Goal: Task Accomplishment & Management: Manage account settings

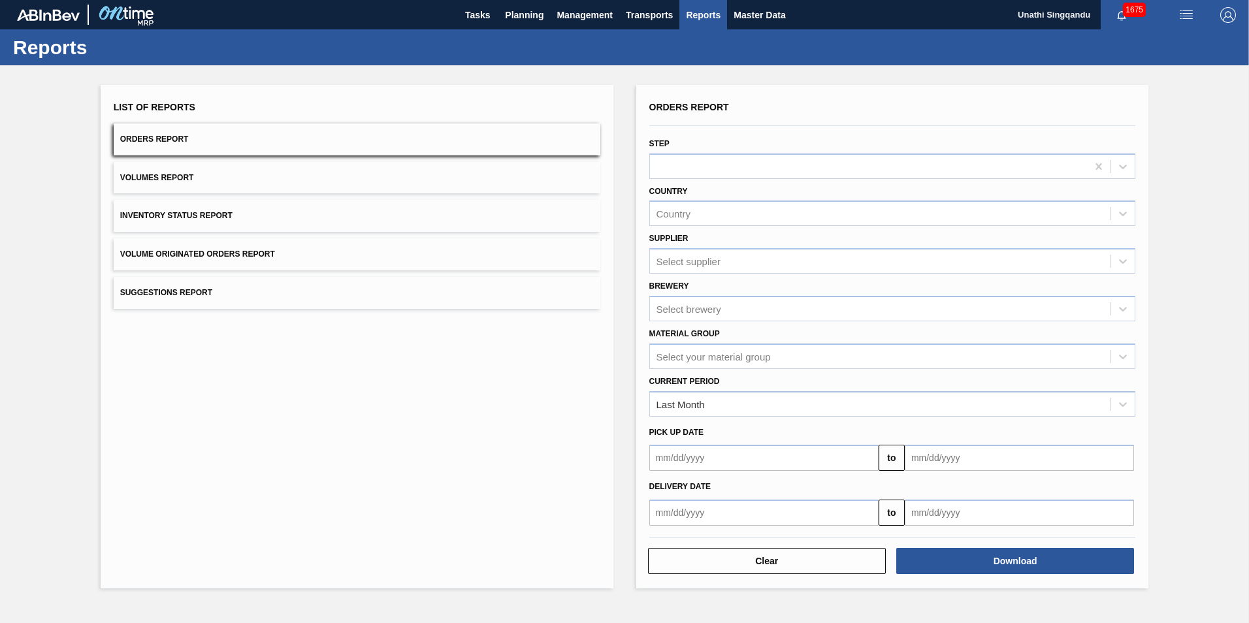
click at [173, 140] on span "Orders Report" at bounding box center [154, 139] width 69 height 9
click at [519, 19] on span "Planning" at bounding box center [524, 15] width 39 height 16
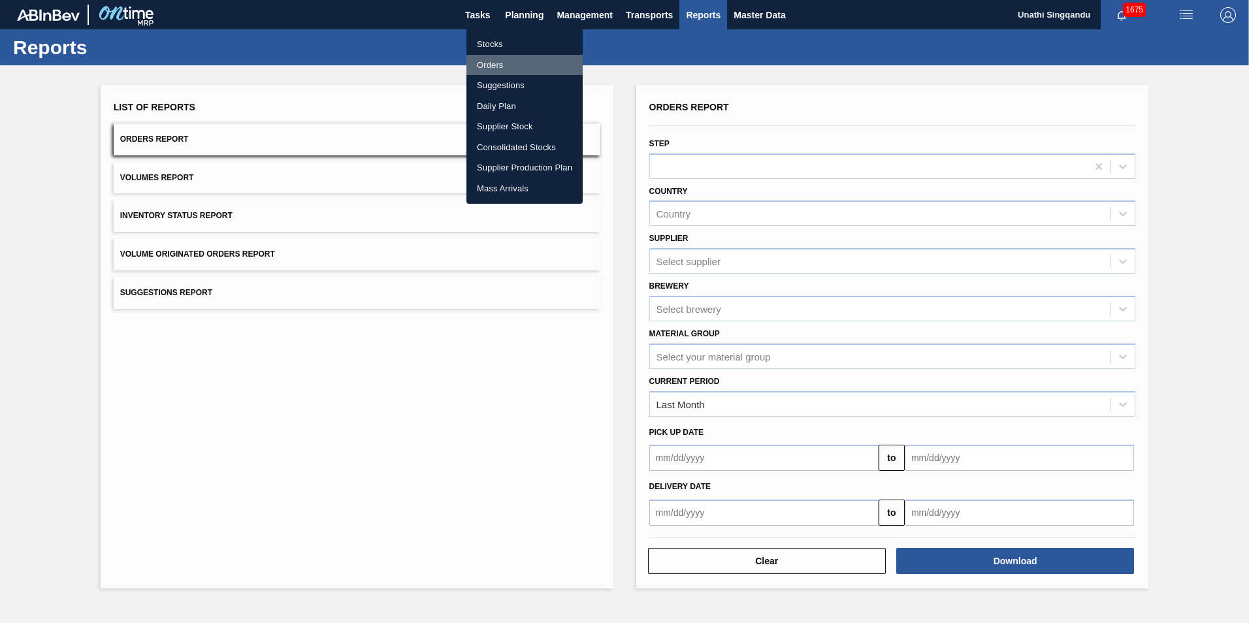
click at [498, 66] on li "Orders" at bounding box center [524, 65] width 116 height 21
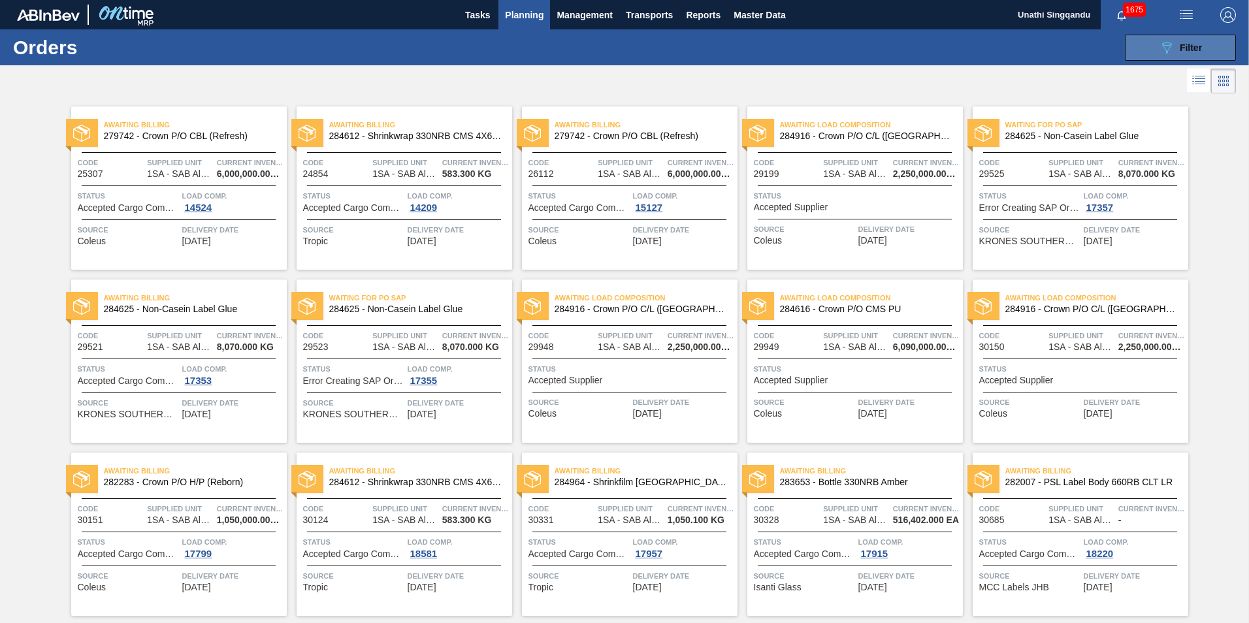
click at [1167, 44] on icon "089F7B8B-B2A5-4AFE-B5C0-19BA573D28AC" at bounding box center [1167, 48] width 16 height 16
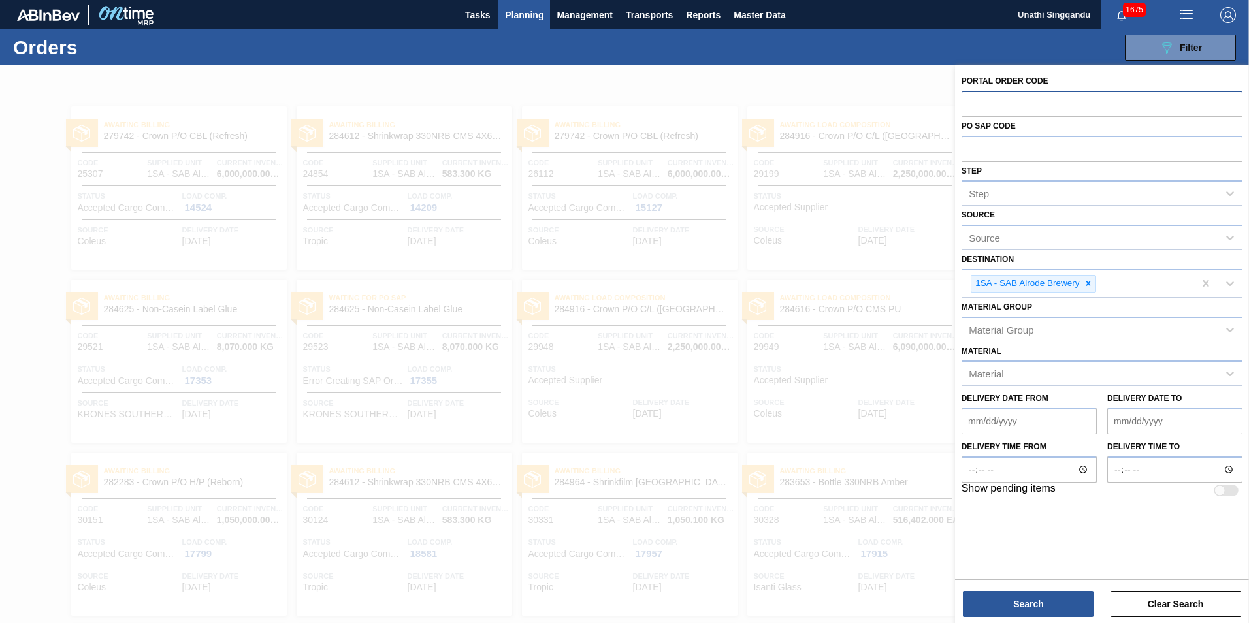
click at [994, 106] on input "text" at bounding box center [1102, 103] width 281 height 25
type input "31602"
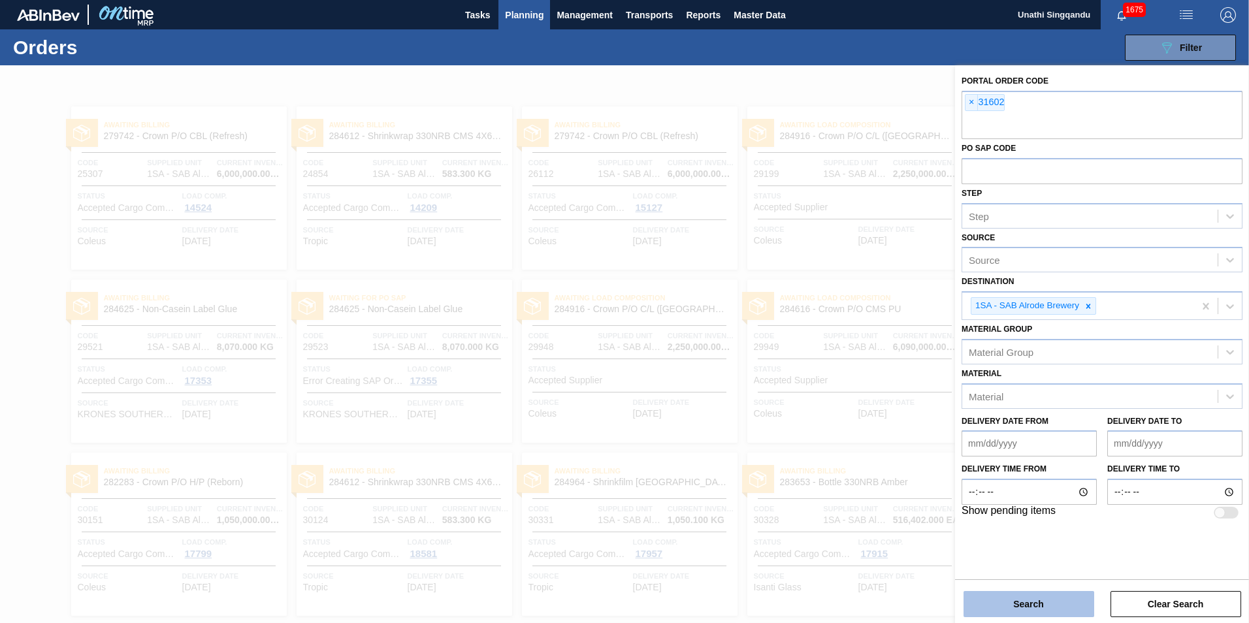
click at [1043, 608] on button "Search" at bounding box center [1029, 604] width 131 height 26
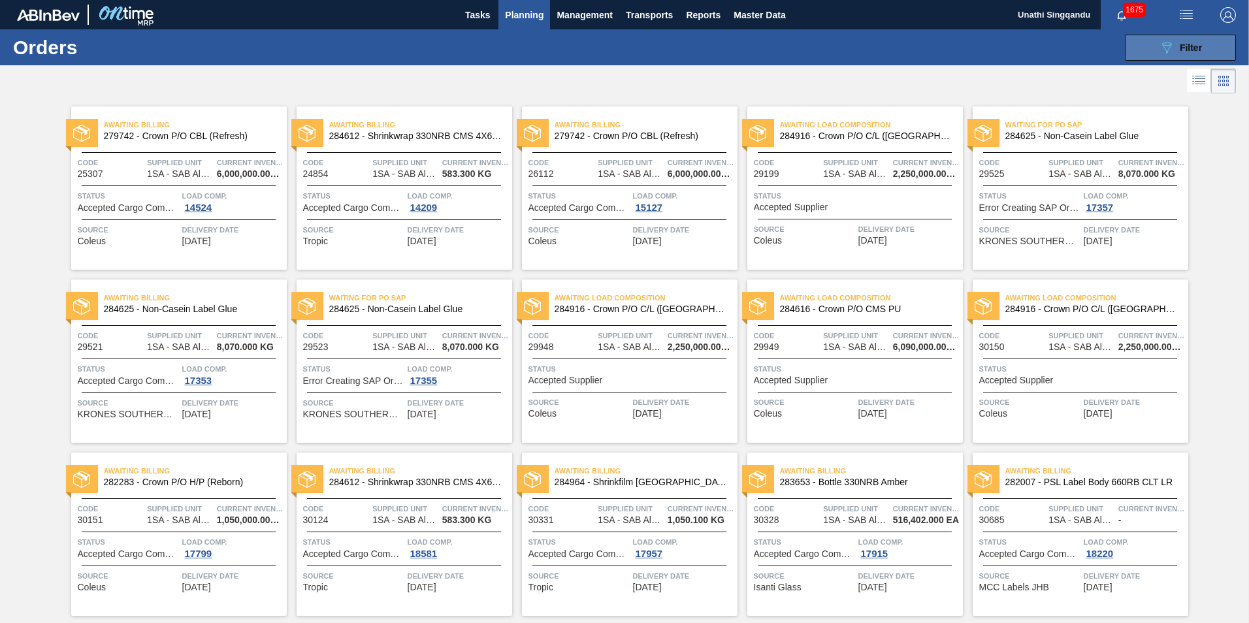
click at [1200, 46] on span "Filter" at bounding box center [1191, 47] width 22 height 10
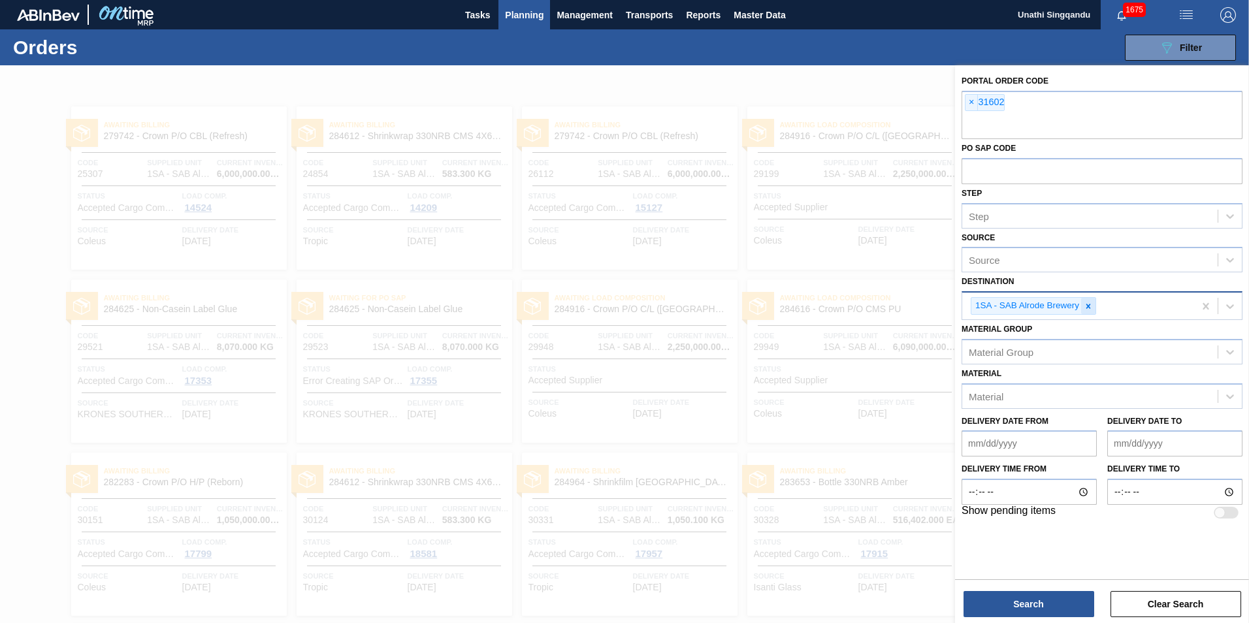
click at [1089, 309] on icon at bounding box center [1088, 306] width 9 height 9
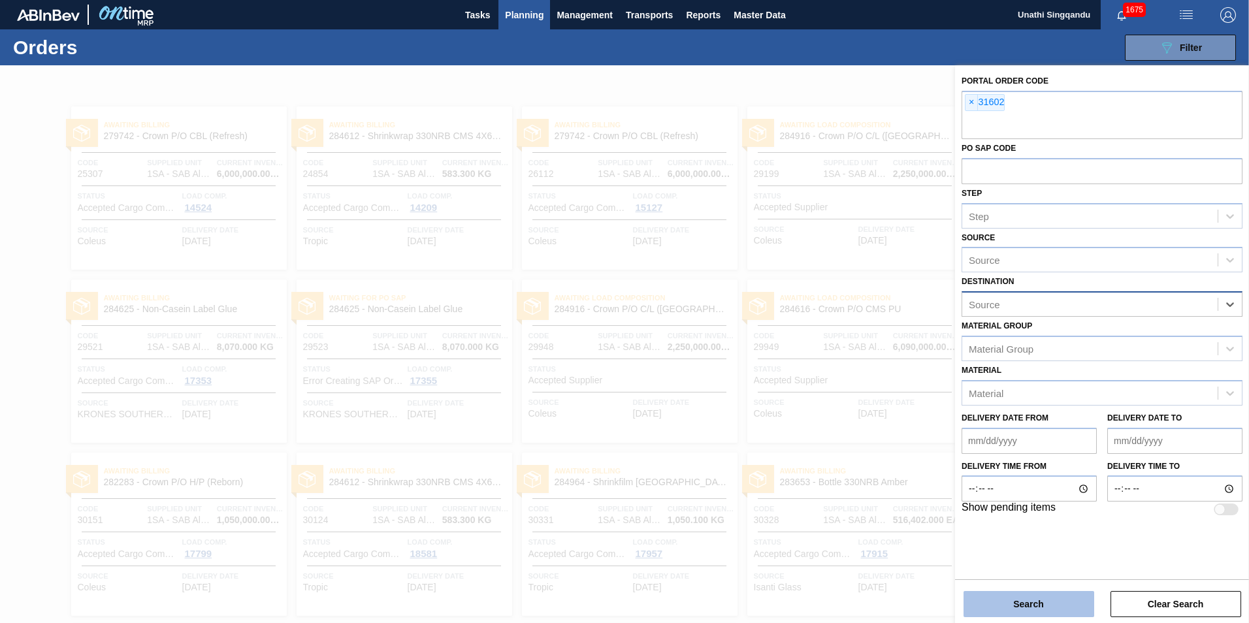
click at [1032, 598] on button "Search" at bounding box center [1029, 604] width 131 height 26
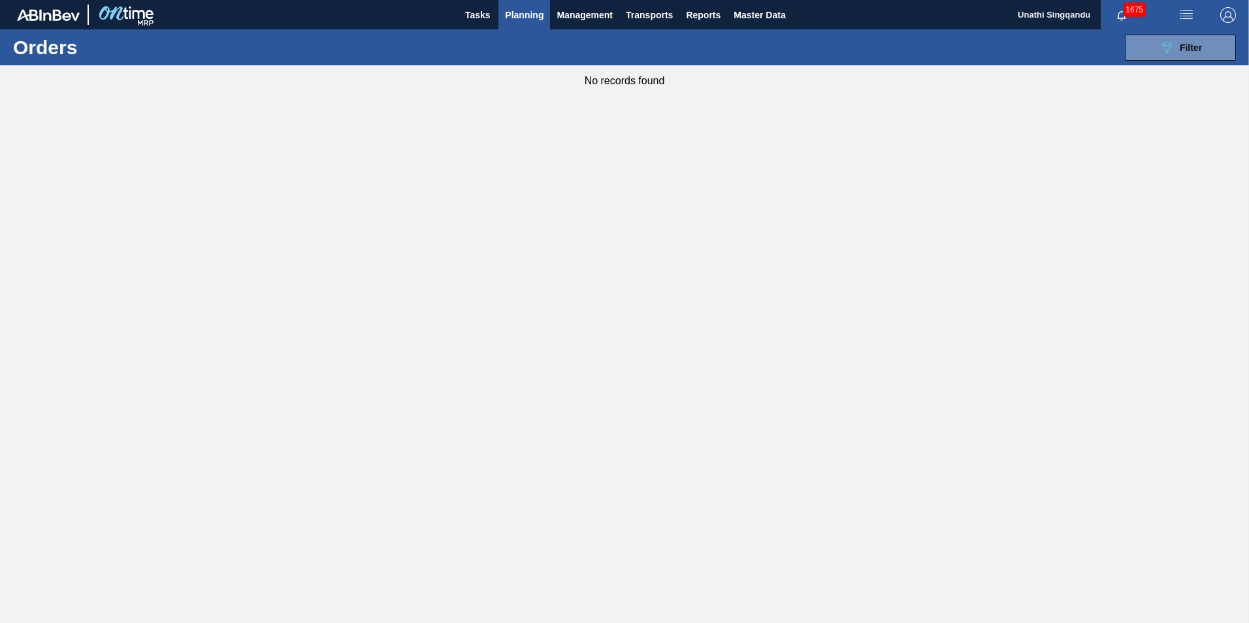
click at [537, 14] on span "Planning" at bounding box center [524, 15] width 39 height 16
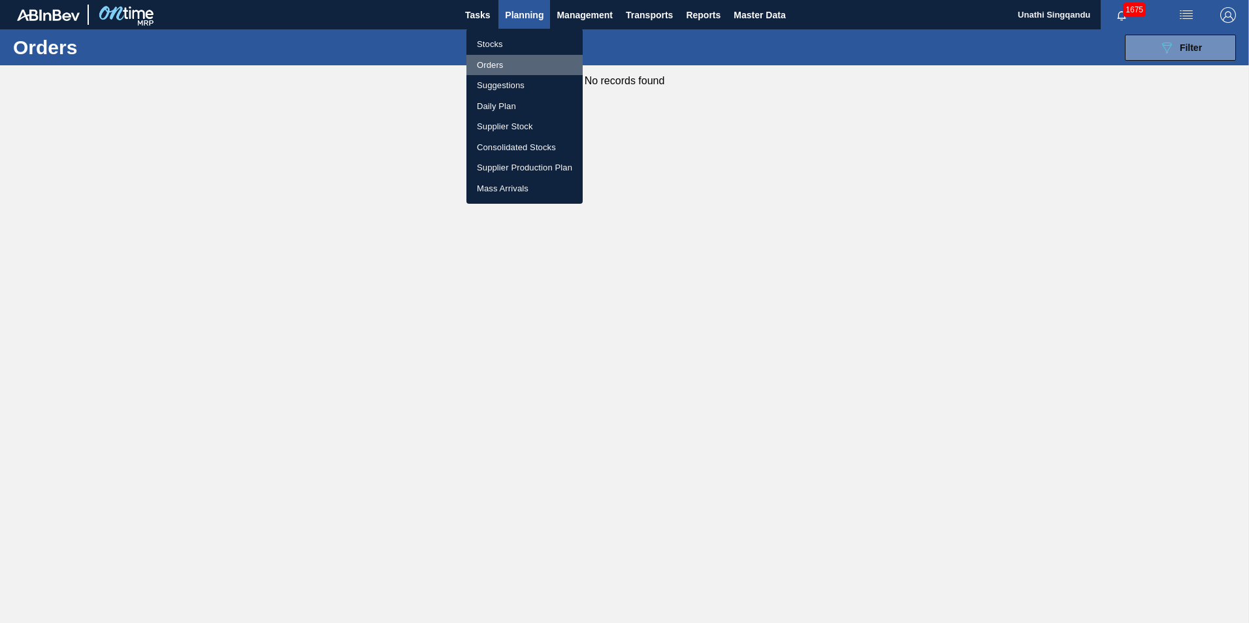
click at [498, 63] on li "Orders" at bounding box center [524, 65] width 116 height 21
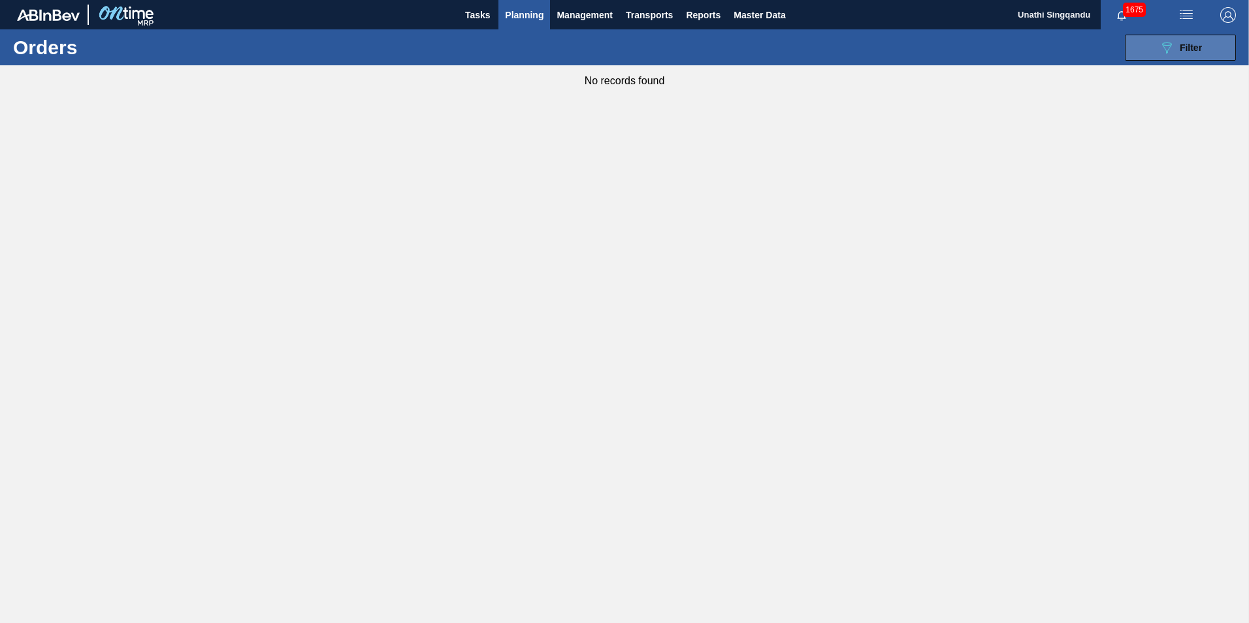
click at [1180, 45] on span "Filter" at bounding box center [1191, 47] width 22 height 10
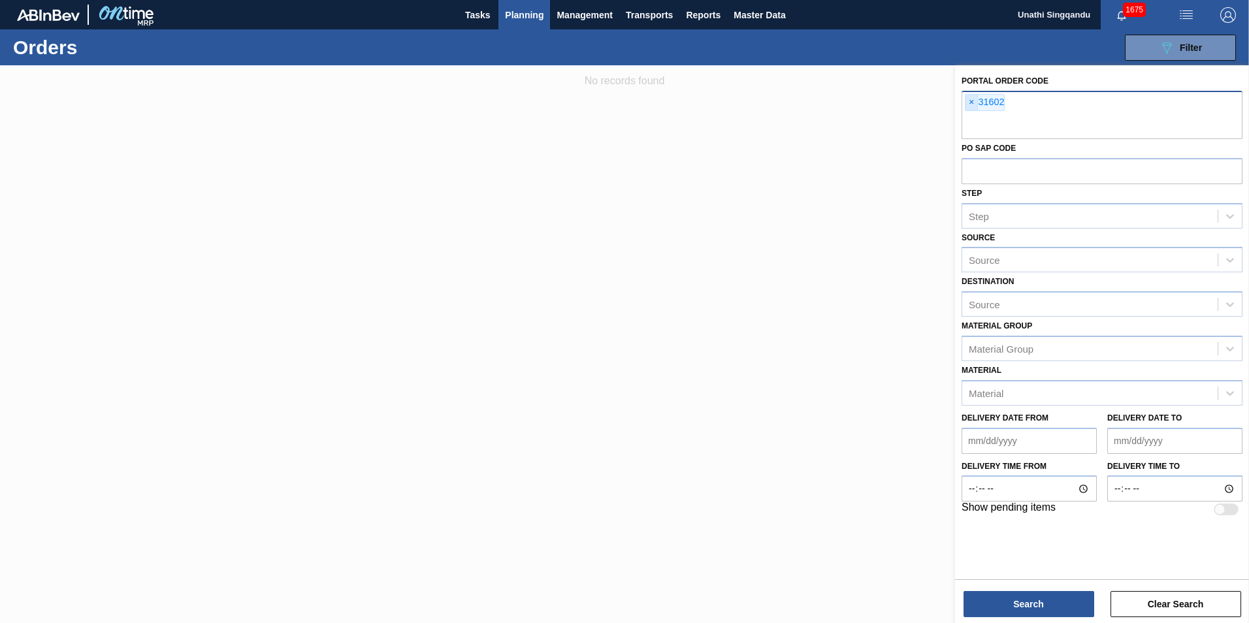
click at [969, 102] on span "×" at bounding box center [972, 103] width 12 height 16
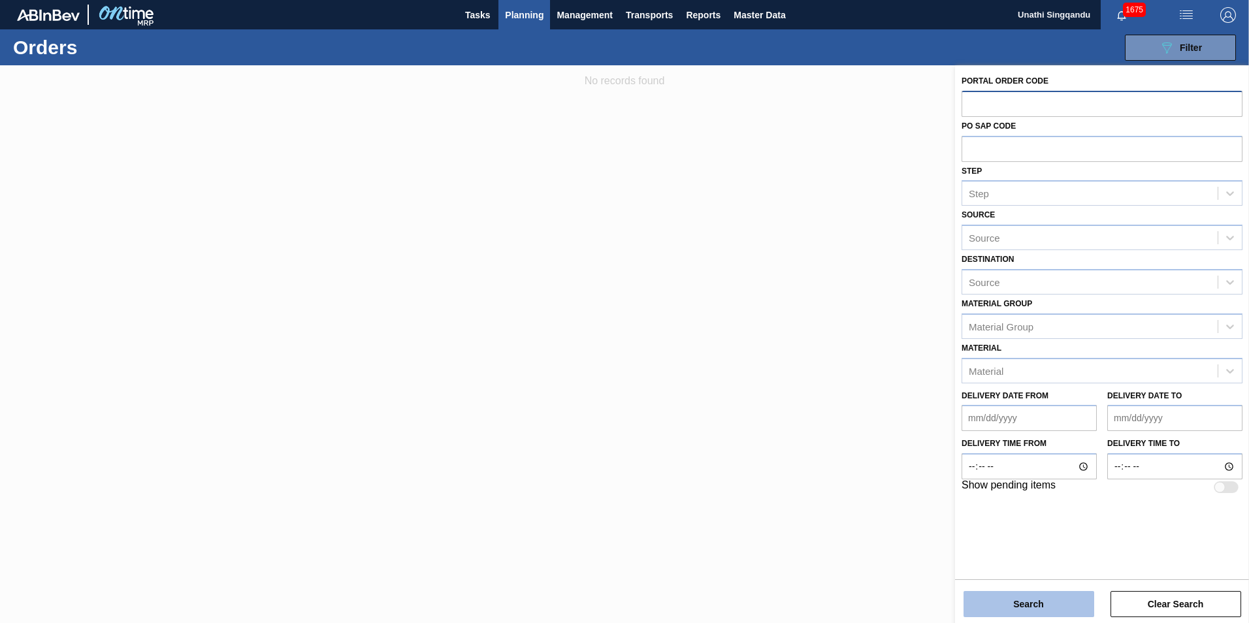
click at [1046, 602] on button "Search" at bounding box center [1029, 604] width 131 height 26
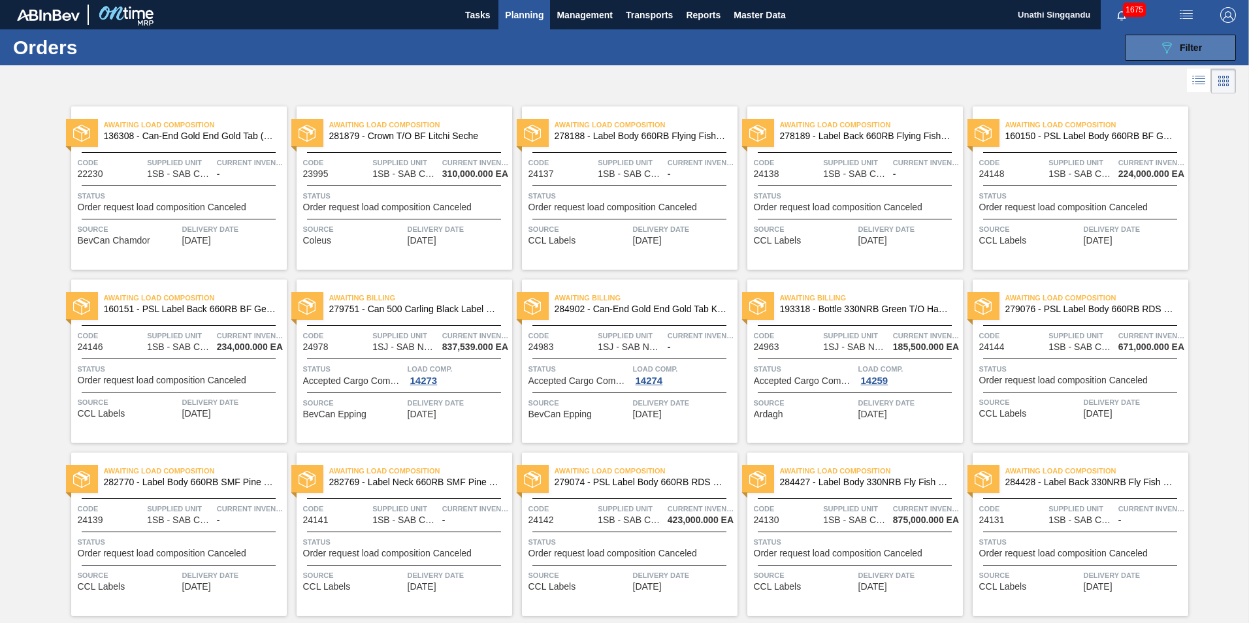
click at [1180, 46] on span "Filter" at bounding box center [1191, 47] width 22 height 10
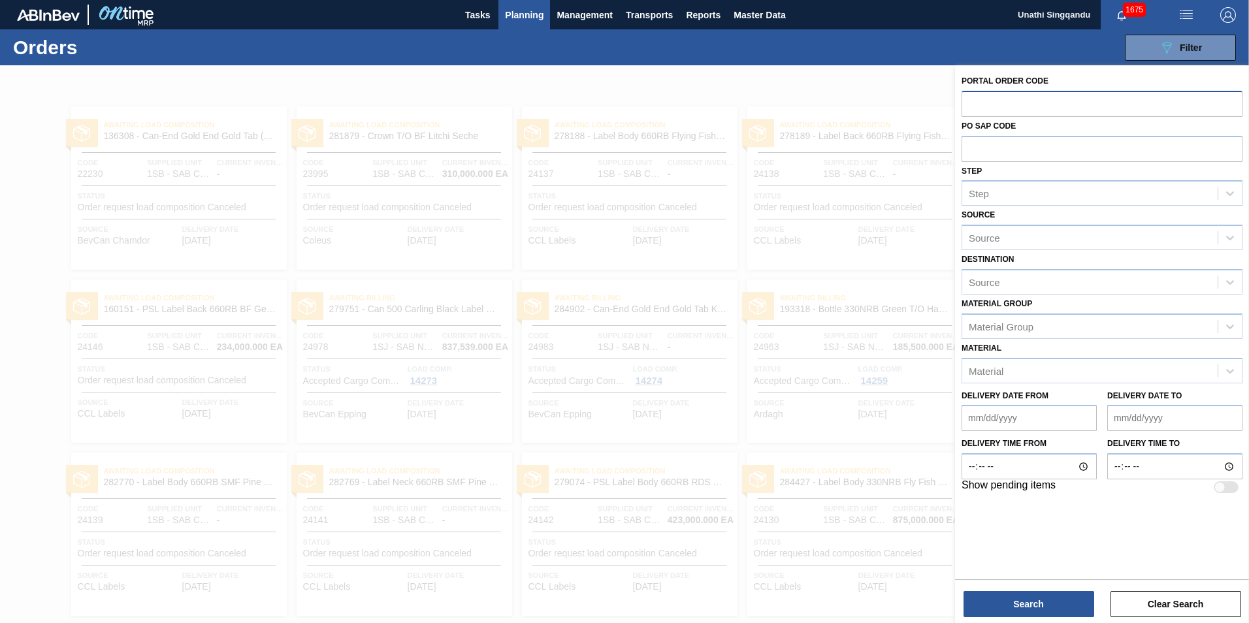
click at [976, 102] on input "text" at bounding box center [1102, 103] width 281 height 25
type input "31602"
click at [1042, 609] on button "Search" at bounding box center [1029, 604] width 131 height 26
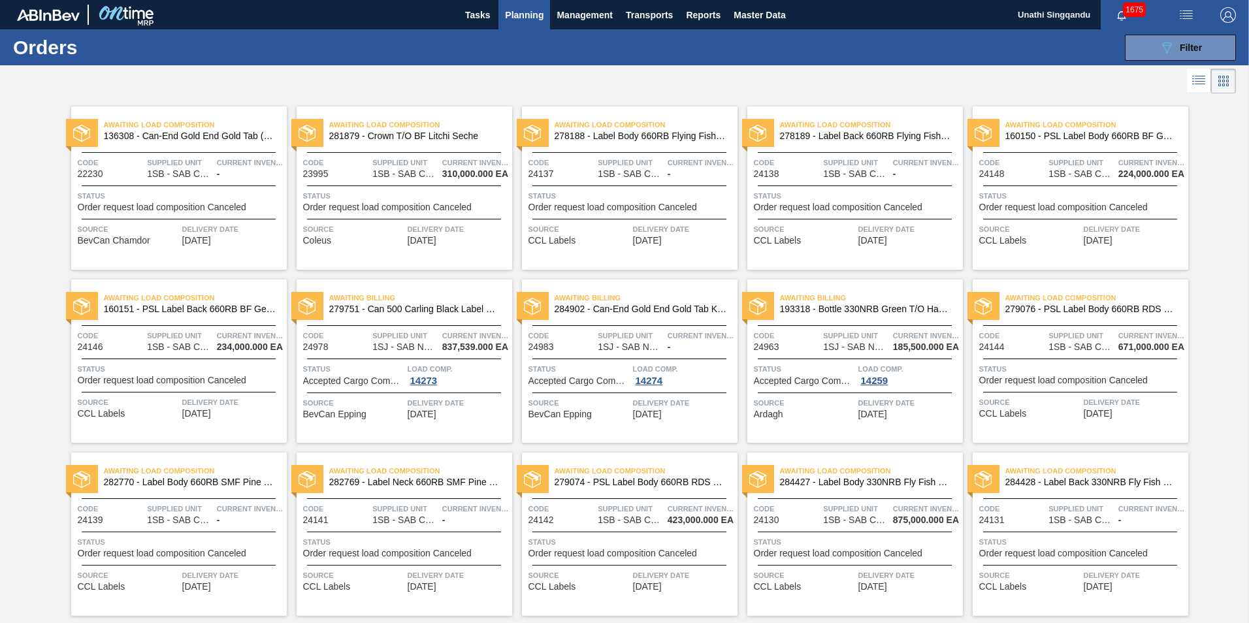
click at [1133, 5] on span "1675" at bounding box center [1134, 10] width 23 height 14
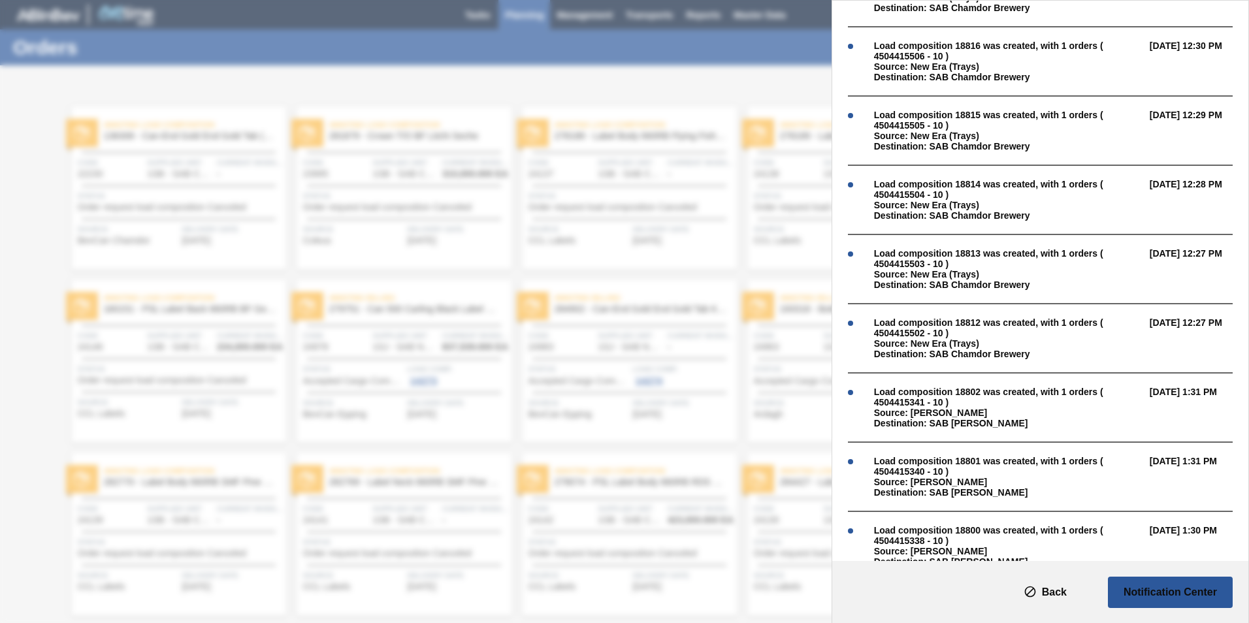
scroll to position [1633, 0]
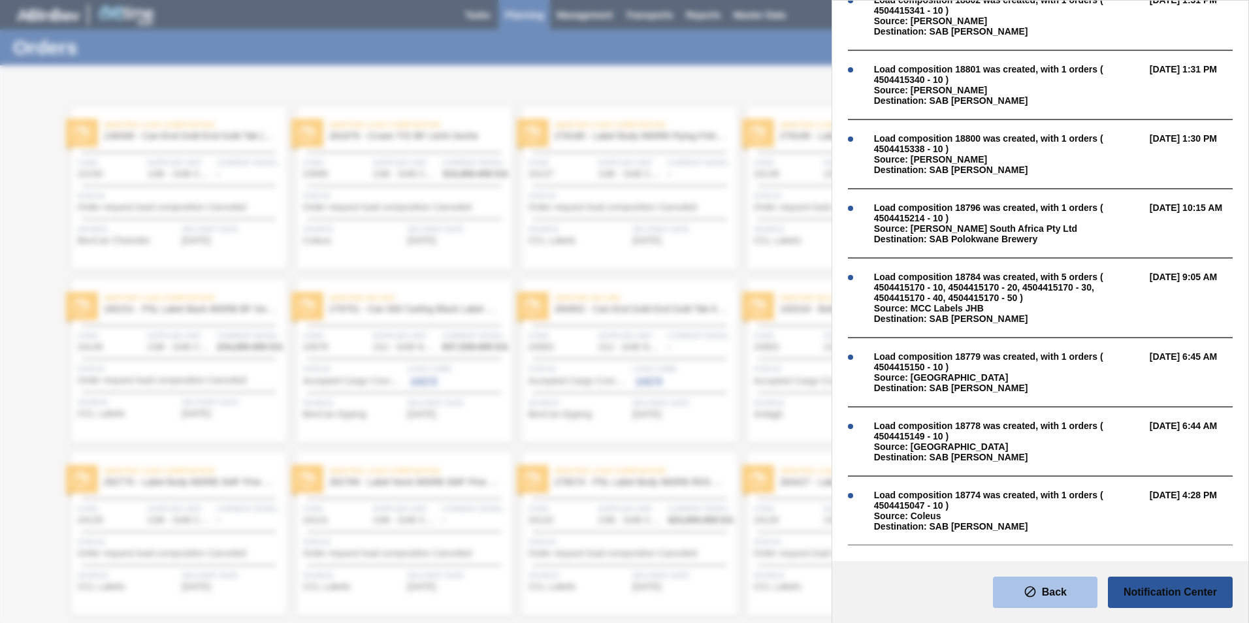
click at [0, 0] on slot "Back" at bounding box center [0, 0] width 0 height 0
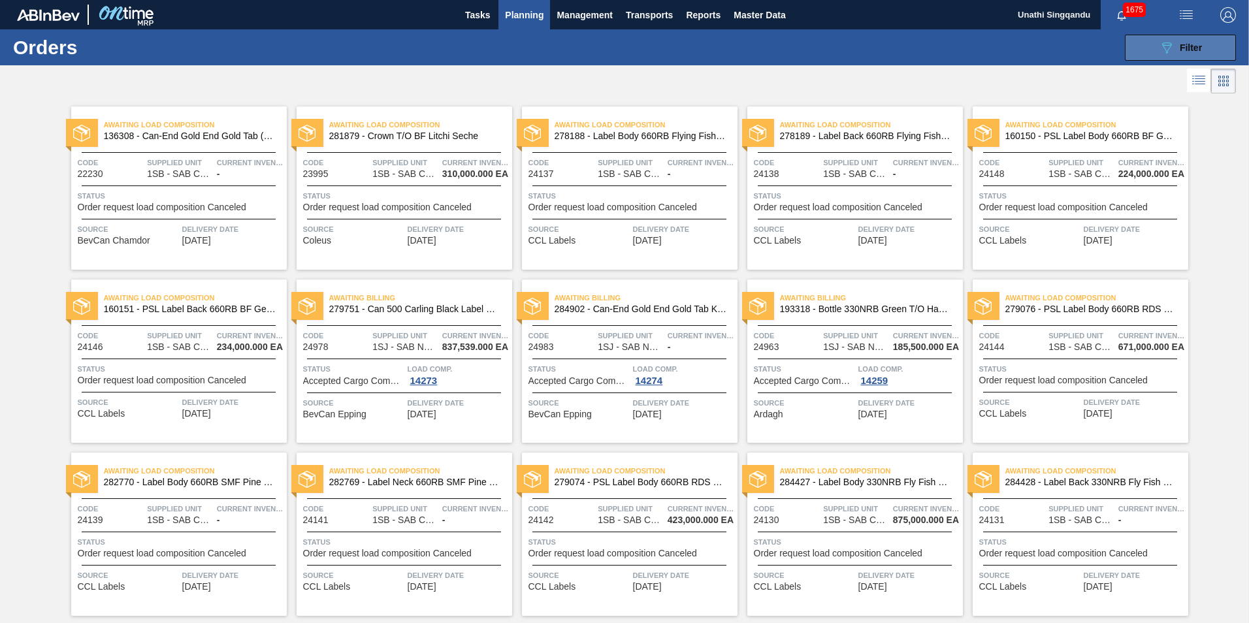
click at [1186, 49] on span "Filter" at bounding box center [1191, 47] width 22 height 10
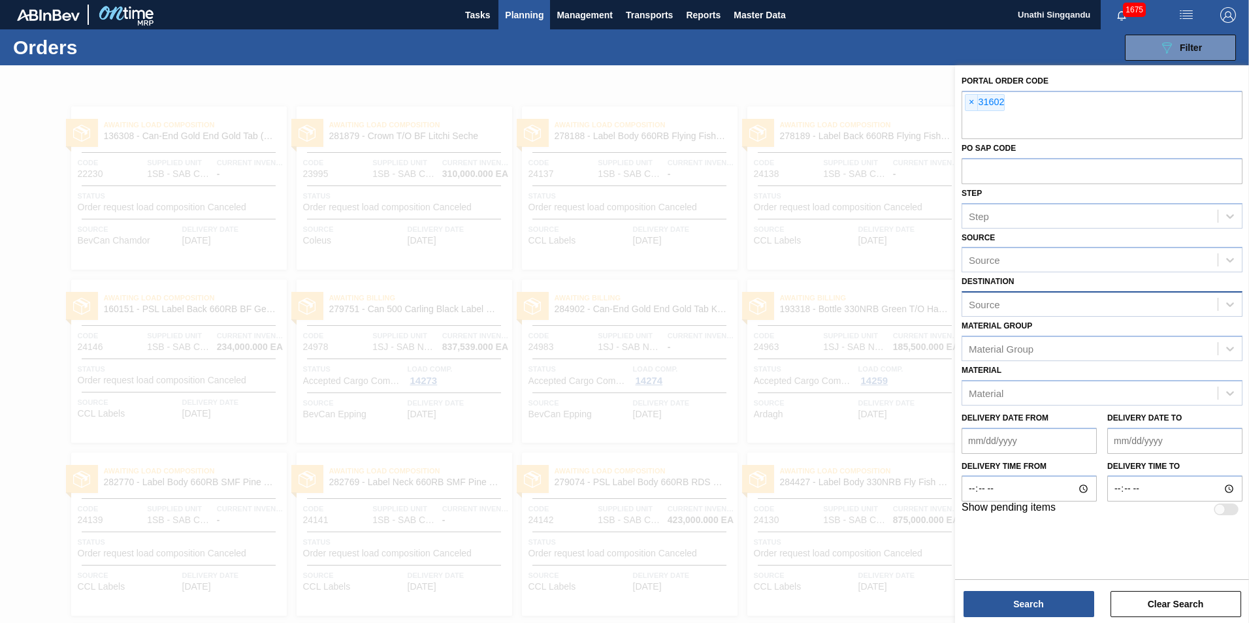
click at [1020, 302] on div "Source" at bounding box center [1089, 304] width 255 height 19
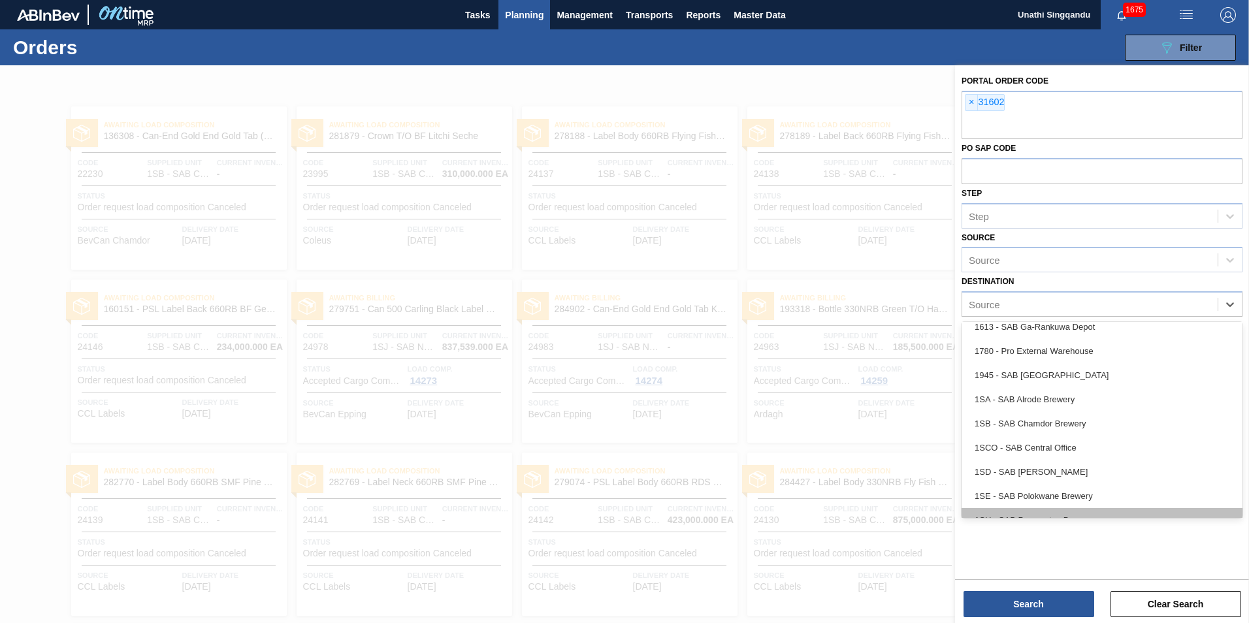
scroll to position [75, 0]
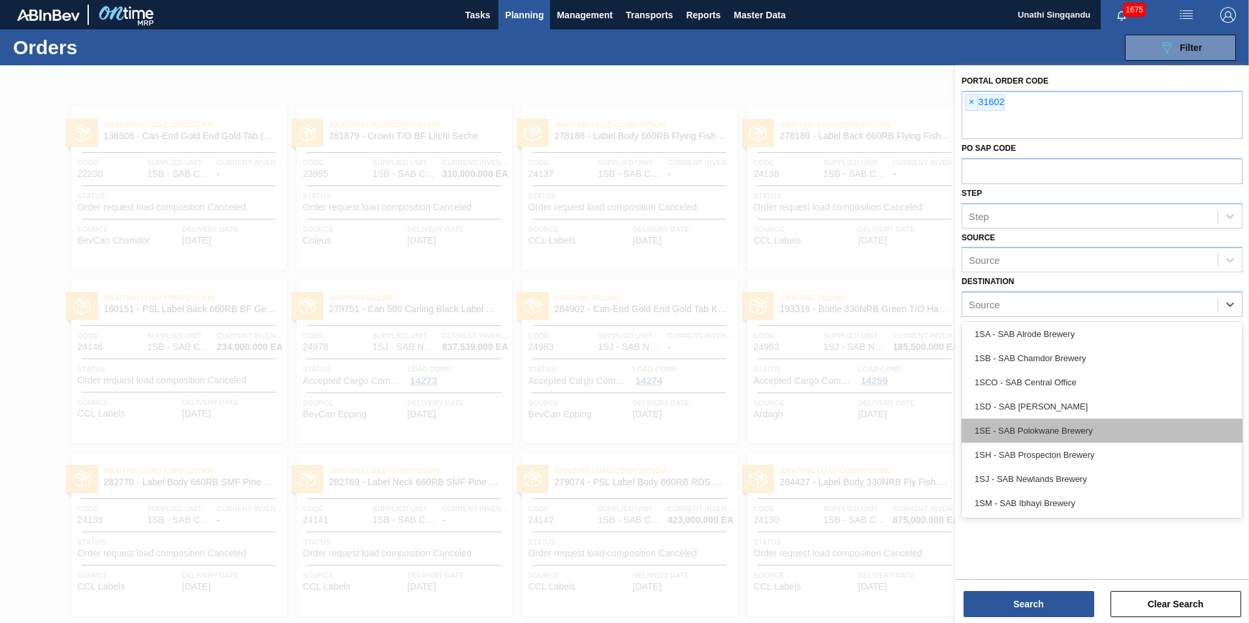
click at [1025, 432] on div "1SE - SAB Polokwane Brewery" at bounding box center [1102, 431] width 281 height 24
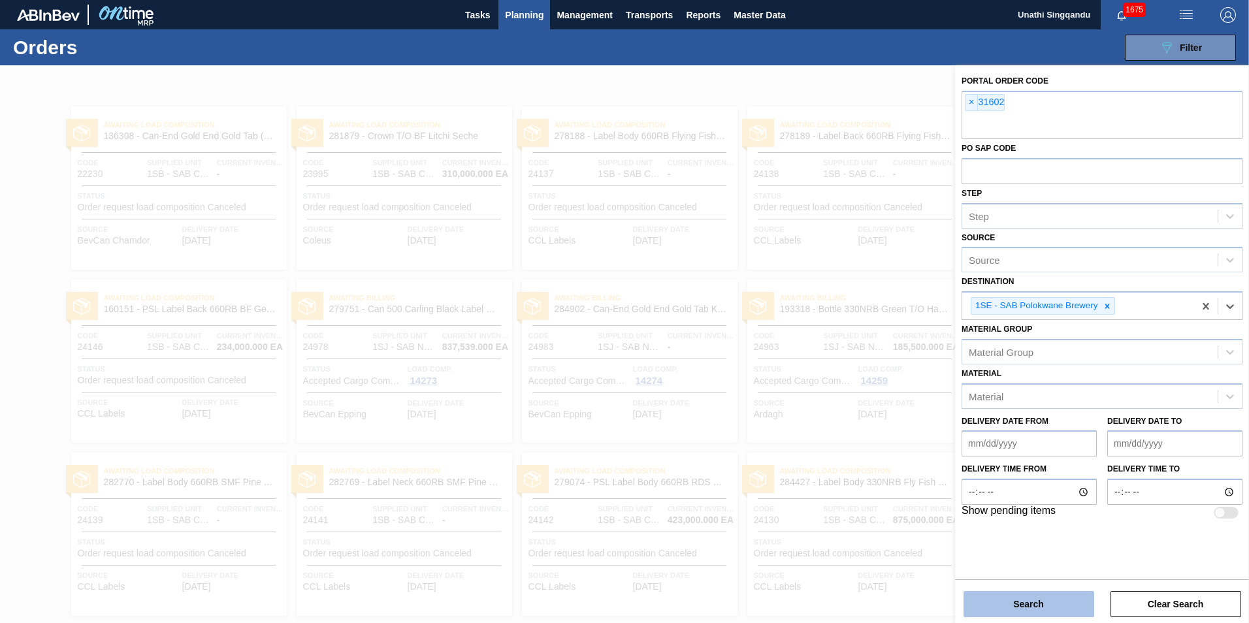
click at [1016, 600] on button "Search" at bounding box center [1029, 604] width 131 height 26
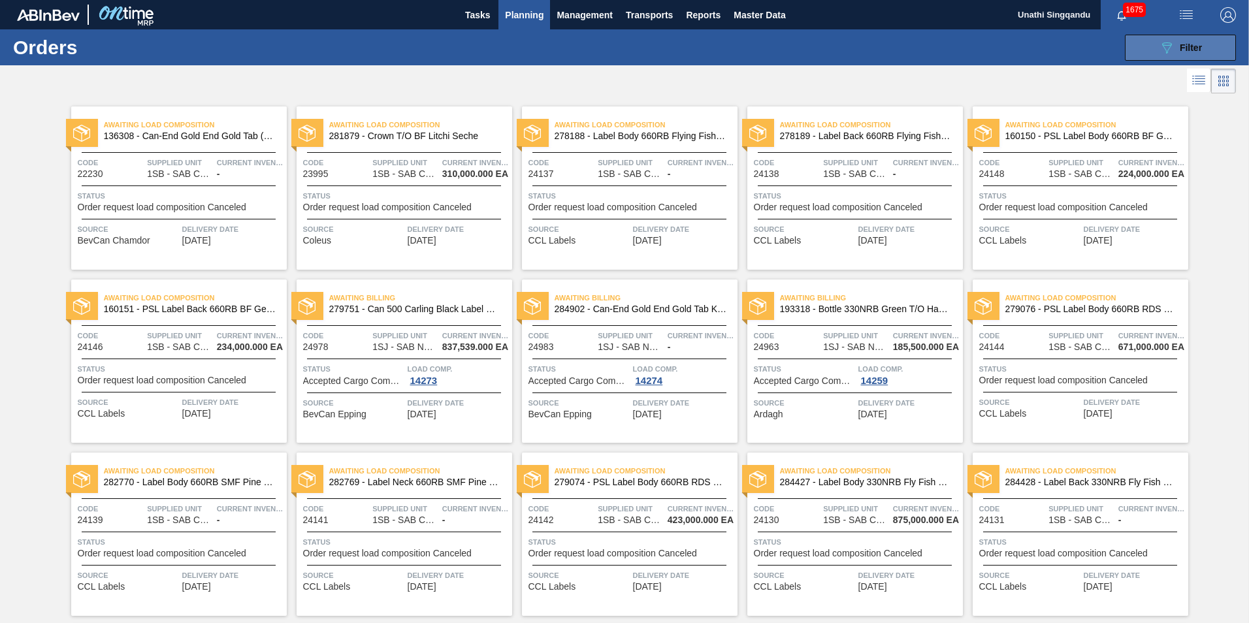
click at [1180, 44] on span "Filter" at bounding box center [1191, 47] width 22 height 10
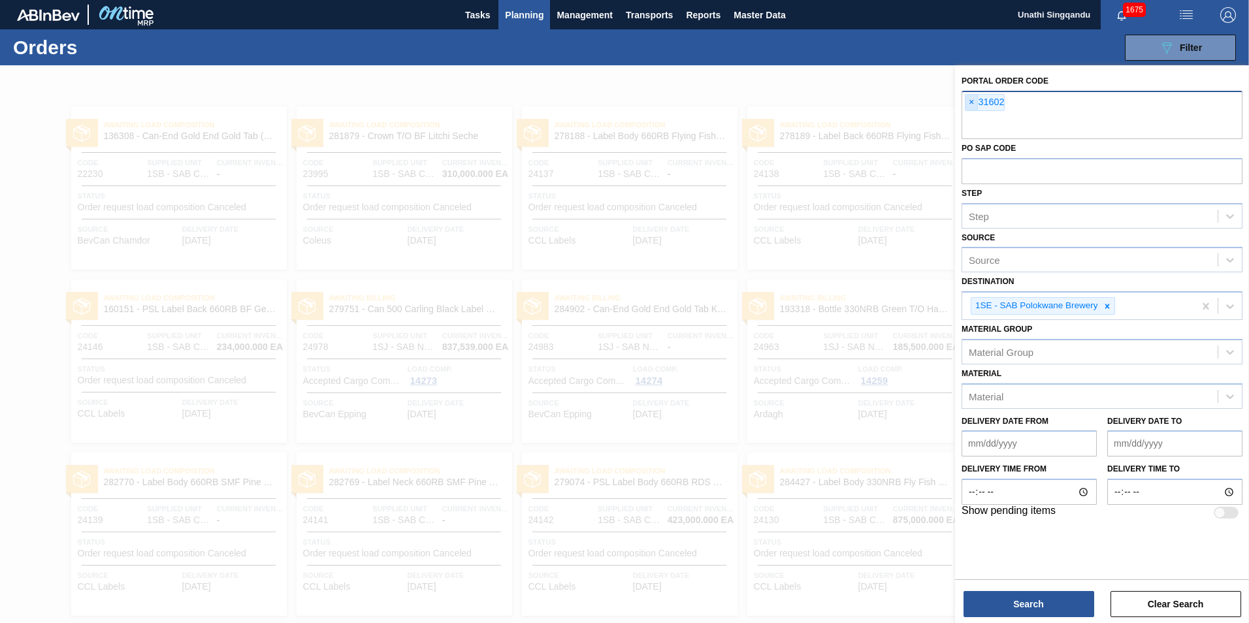
click at [971, 105] on span "×" at bounding box center [972, 103] width 12 height 16
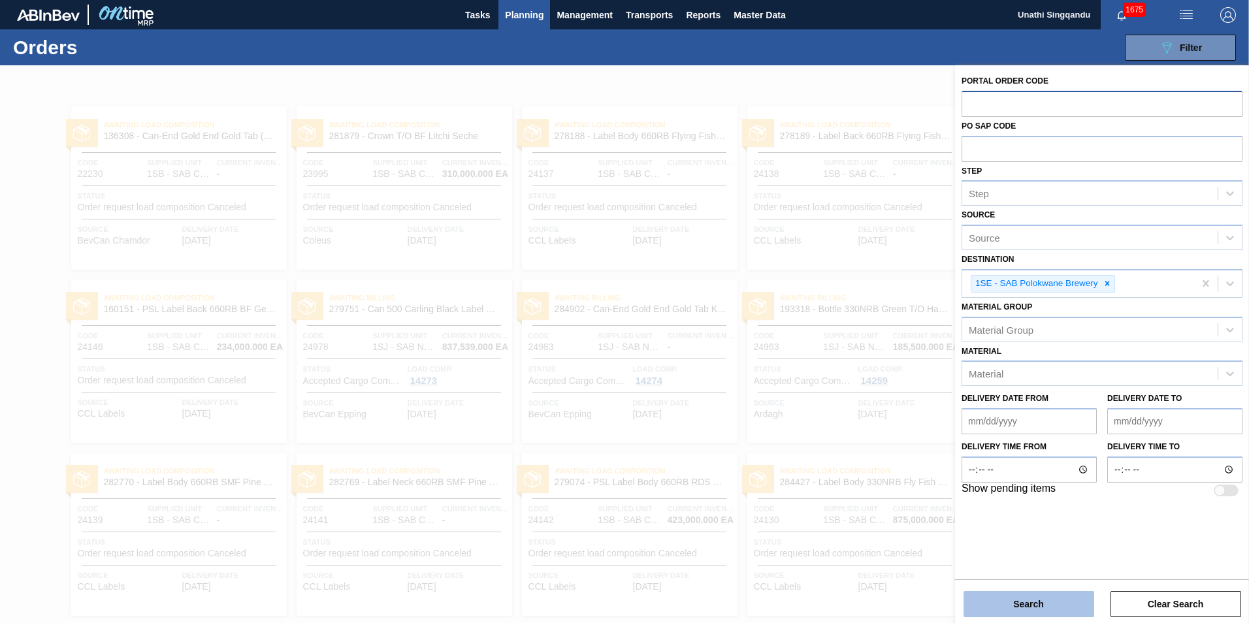
click at [1002, 608] on button "Search" at bounding box center [1029, 604] width 131 height 26
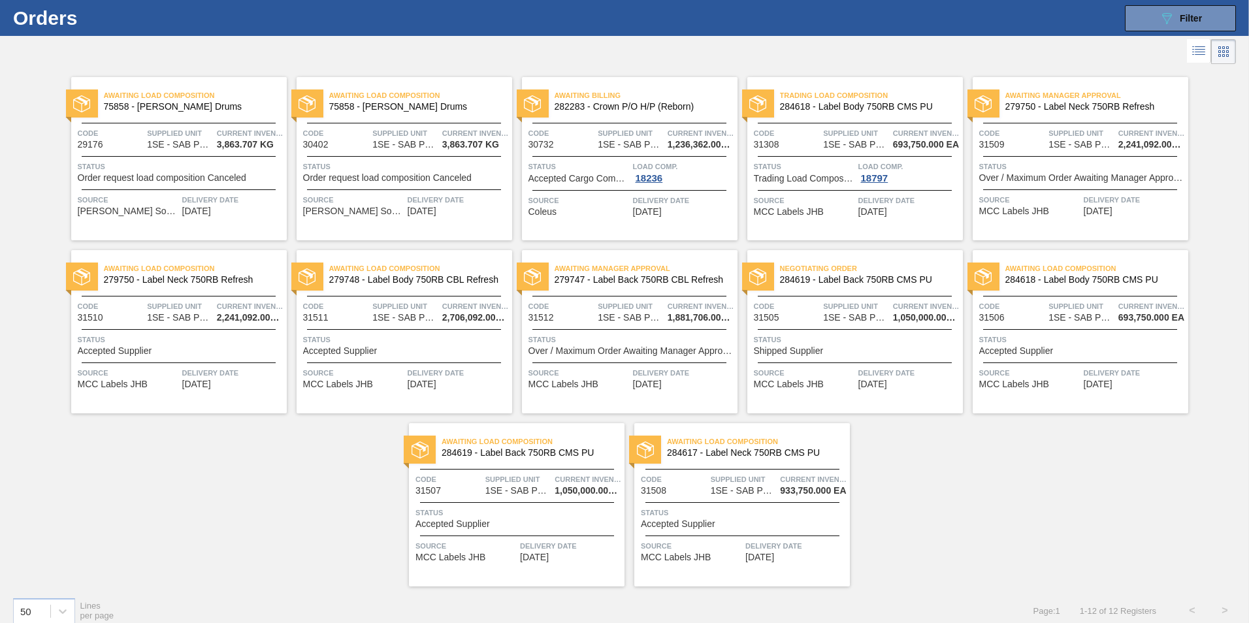
scroll to position [41, 0]
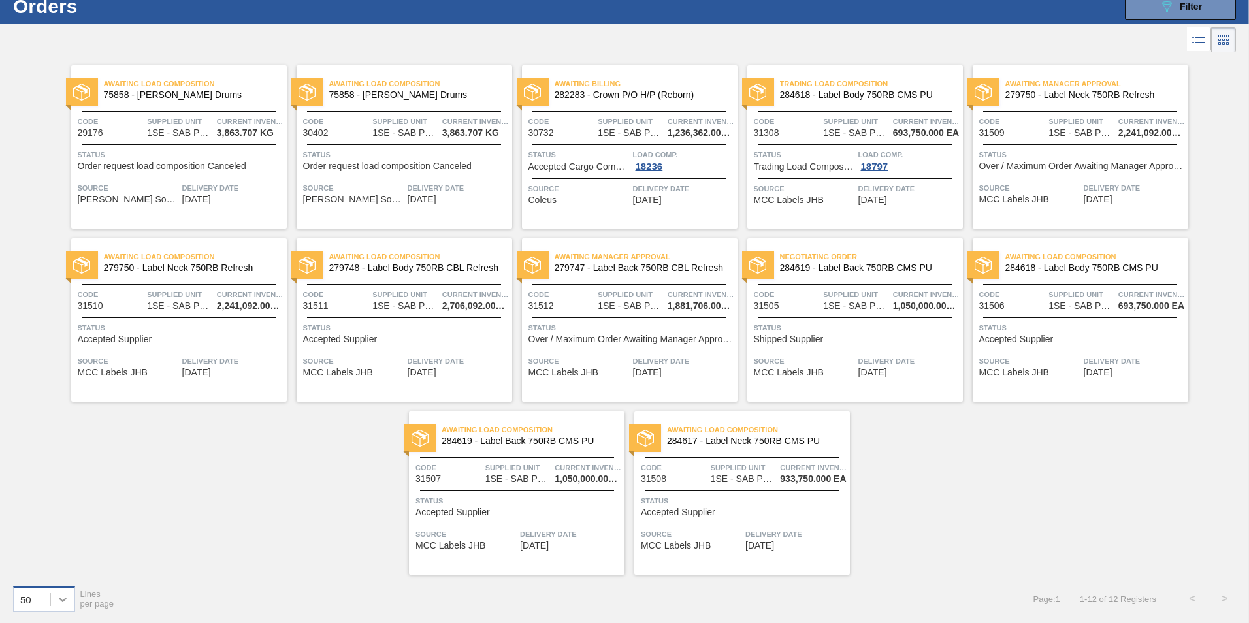
click at [64, 598] on icon at bounding box center [62, 599] width 13 height 13
click at [53, 572] on div "100" at bounding box center [44, 567] width 62 height 24
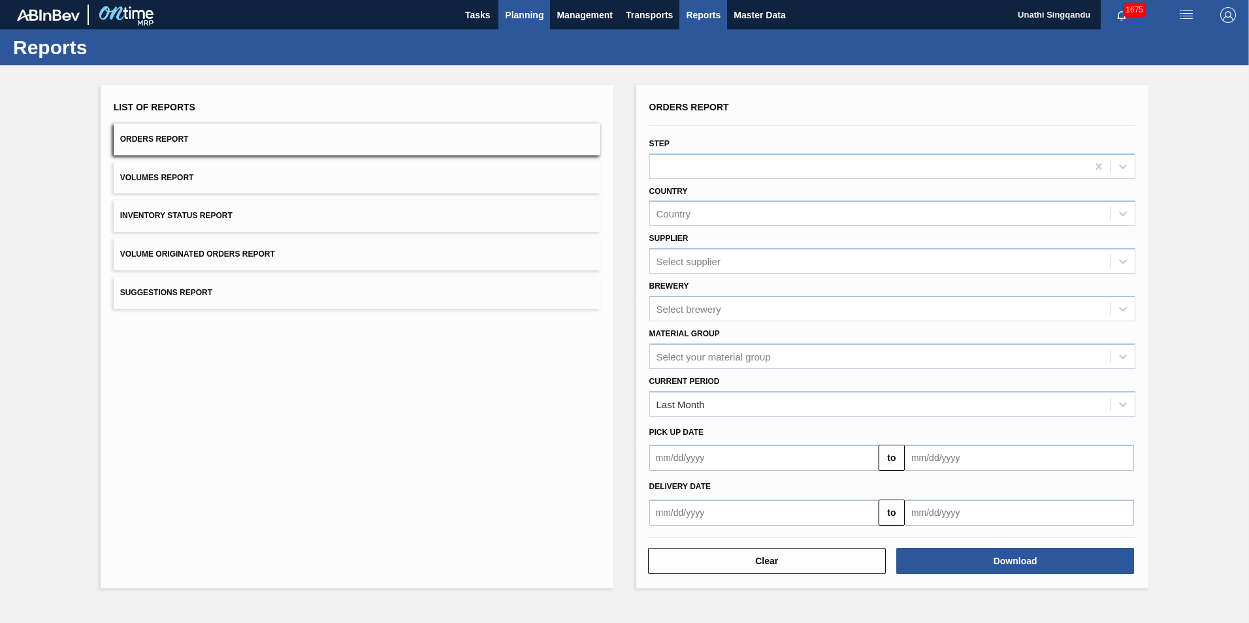
click at [518, 16] on span "Planning" at bounding box center [524, 15] width 39 height 16
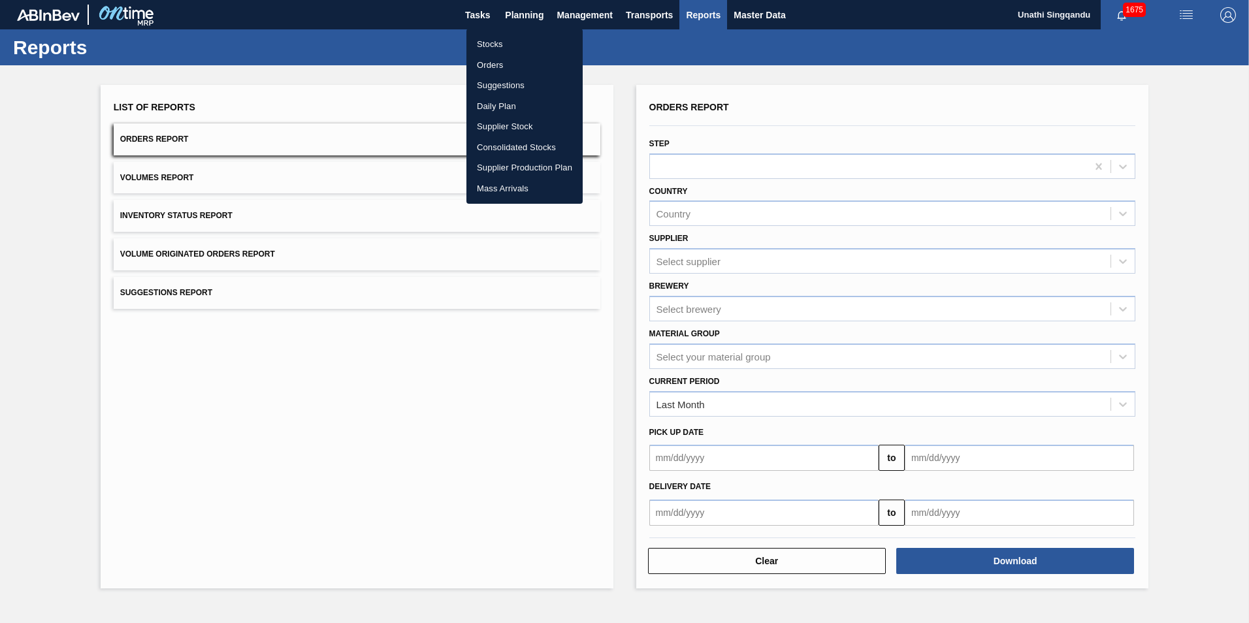
click at [484, 11] on div at bounding box center [624, 311] width 1249 height 623
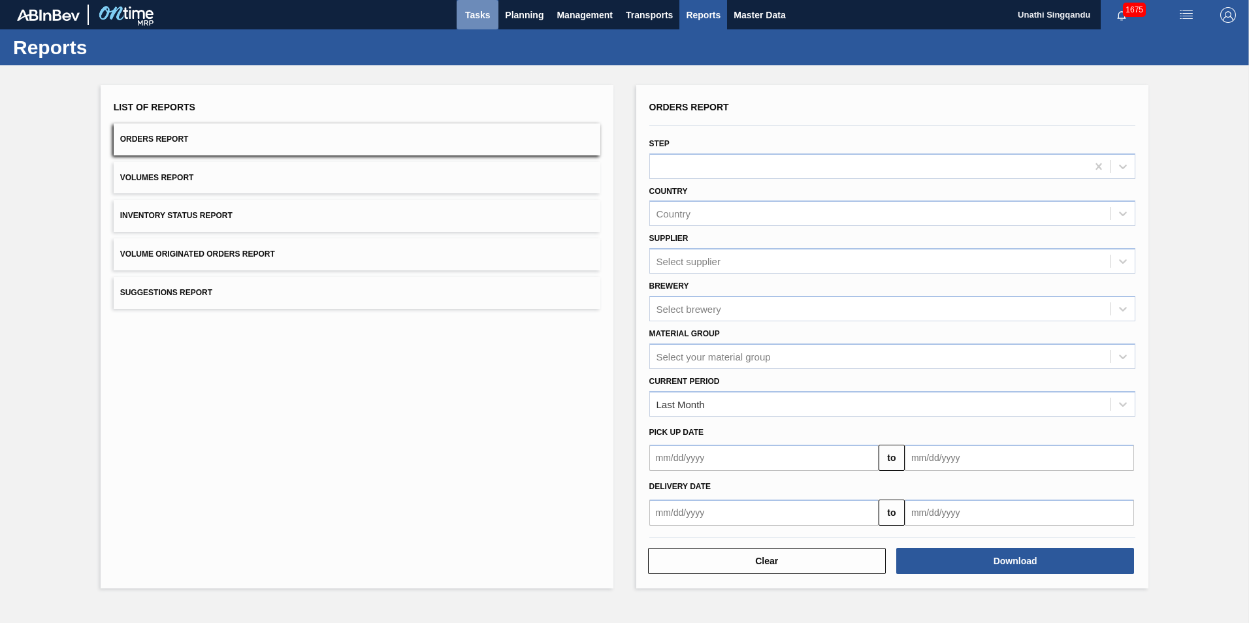
click at [481, 14] on span "Tasks" at bounding box center [477, 15] width 29 height 16
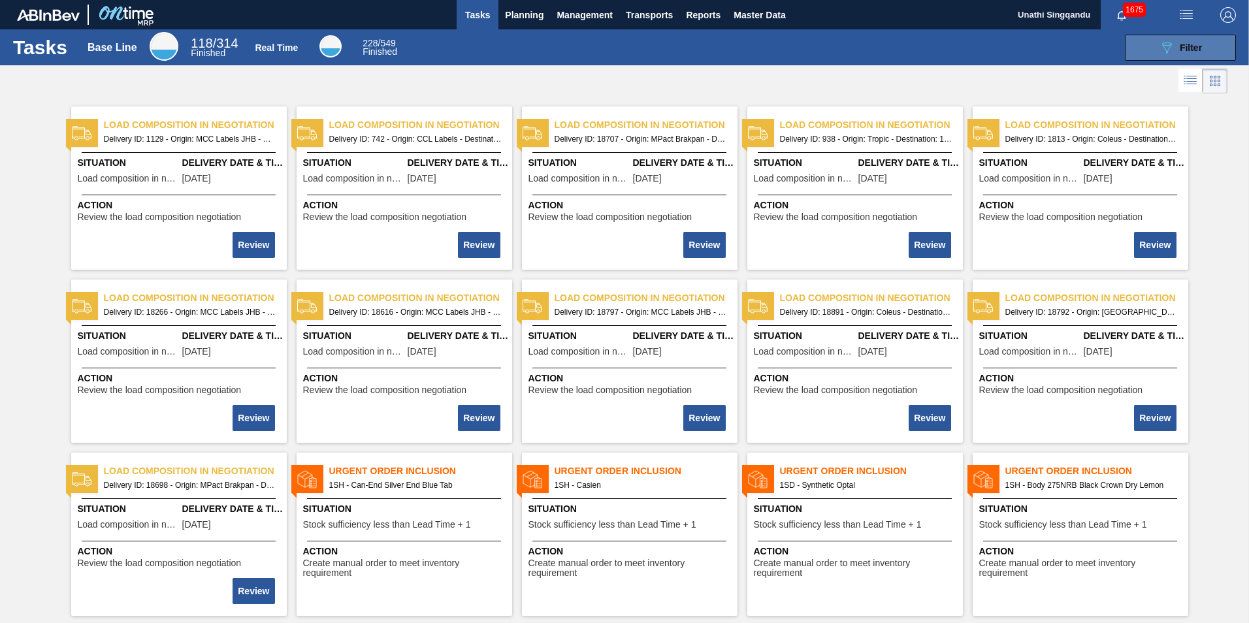
click at [1156, 48] on button "089F7B8B-B2A5-4AFE-B5C0-19BA573D28AC Filter" at bounding box center [1180, 48] width 111 height 26
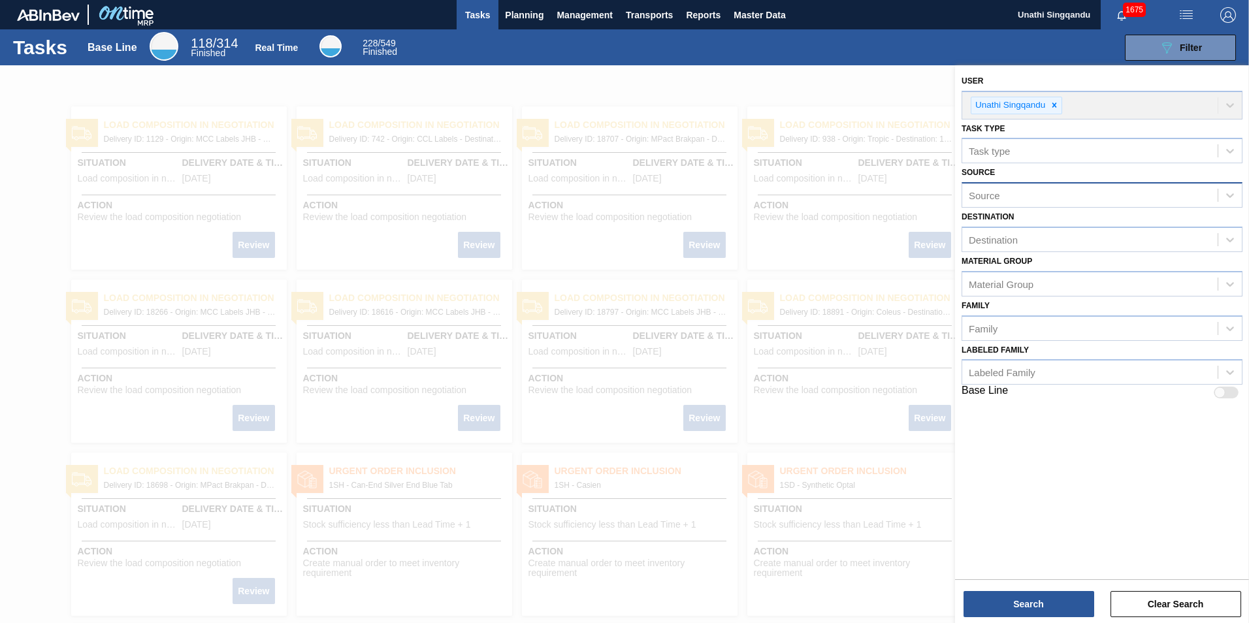
click at [1001, 197] on div "Source" at bounding box center [1089, 195] width 255 height 19
drag, startPoint x: 1232, startPoint y: 191, endPoint x: 1224, endPoint y: 191, distance: 8.5
click at [1232, 193] on icon at bounding box center [1230, 195] width 13 height 13
click at [1228, 155] on icon at bounding box center [1230, 150] width 13 height 13
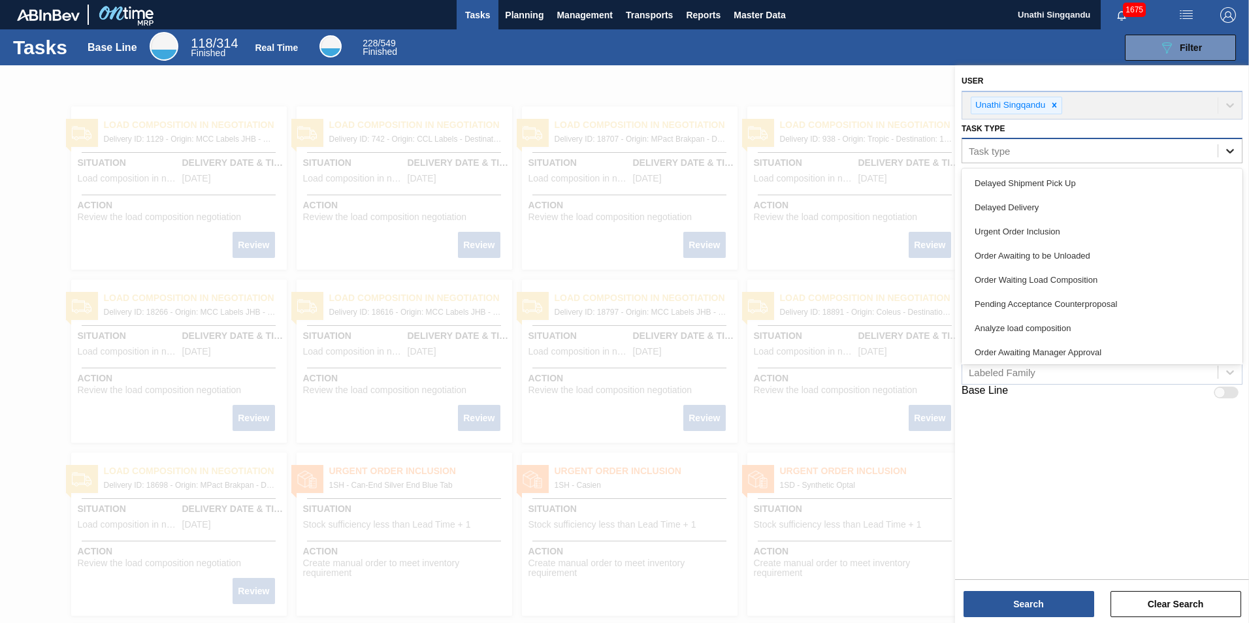
click at [1227, 152] on icon at bounding box center [1230, 152] width 8 height 5
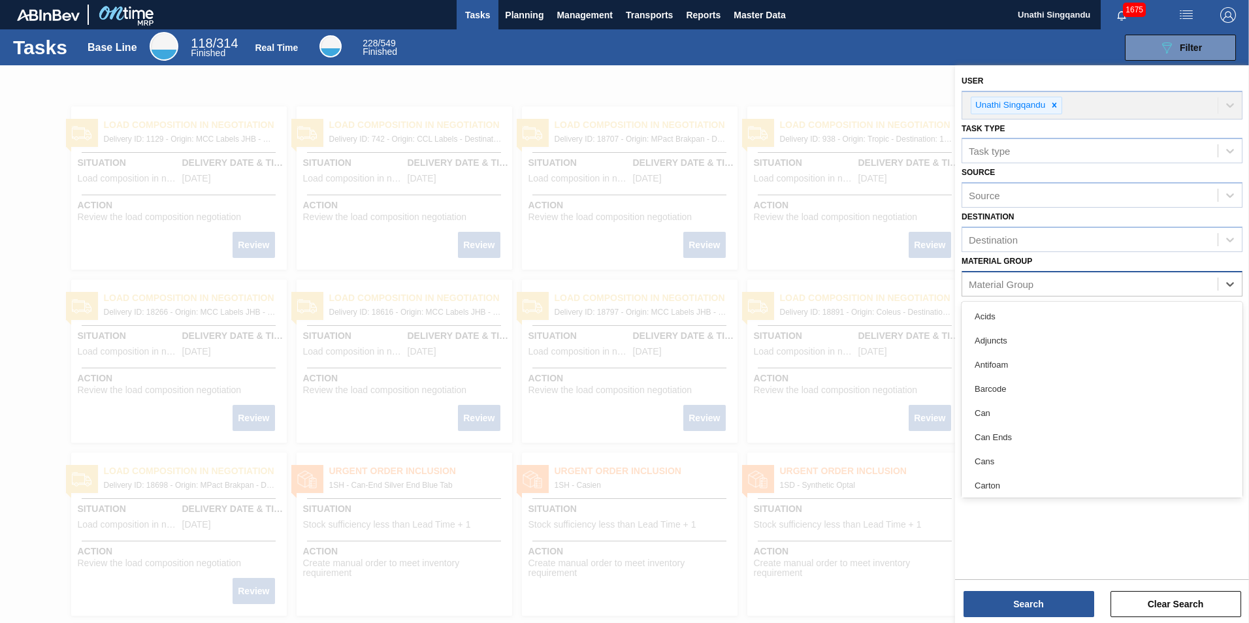
click at [1024, 283] on div "Material Group" at bounding box center [1001, 283] width 65 height 11
drag, startPoint x: 871, startPoint y: 372, endPoint x: 833, endPoint y: 359, distance: 39.9
click at [870, 372] on div at bounding box center [624, 376] width 1249 height 623
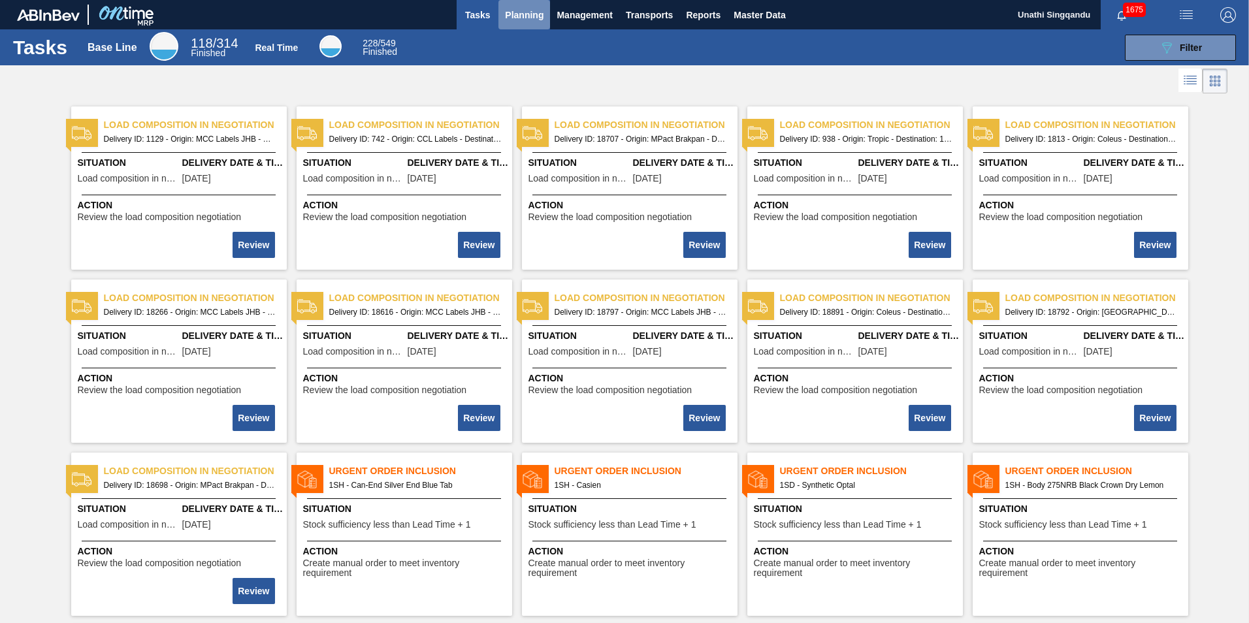
click at [521, 10] on span "Planning" at bounding box center [524, 15] width 39 height 16
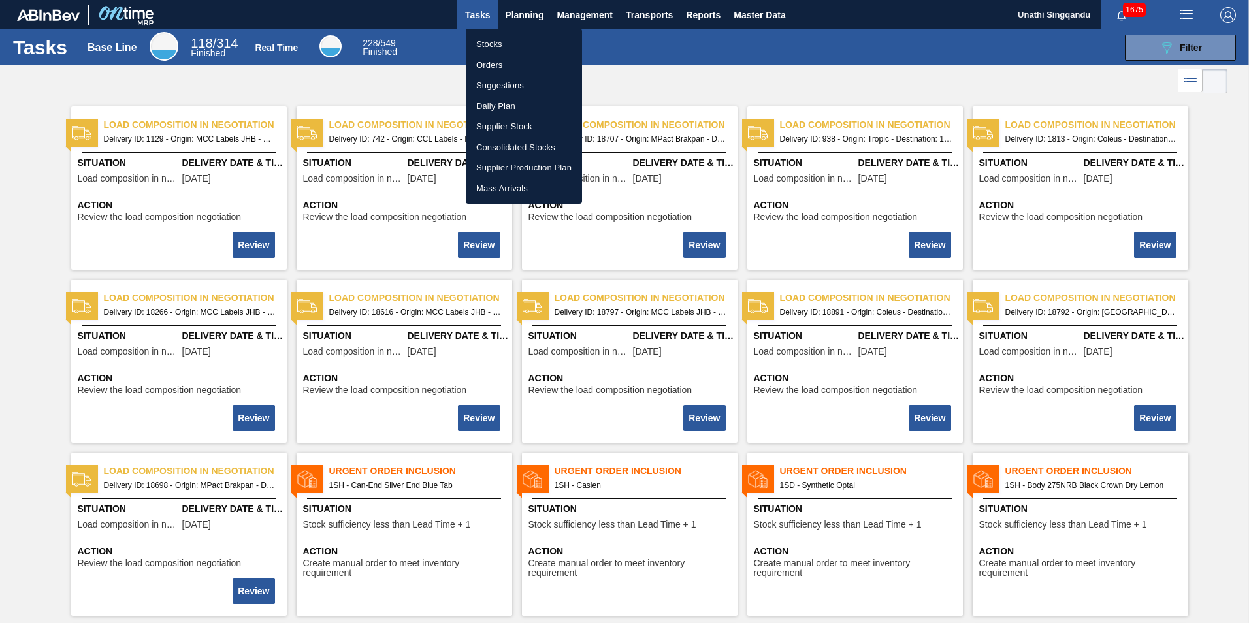
click at [493, 65] on li "Orders" at bounding box center [524, 65] width 116 height 21
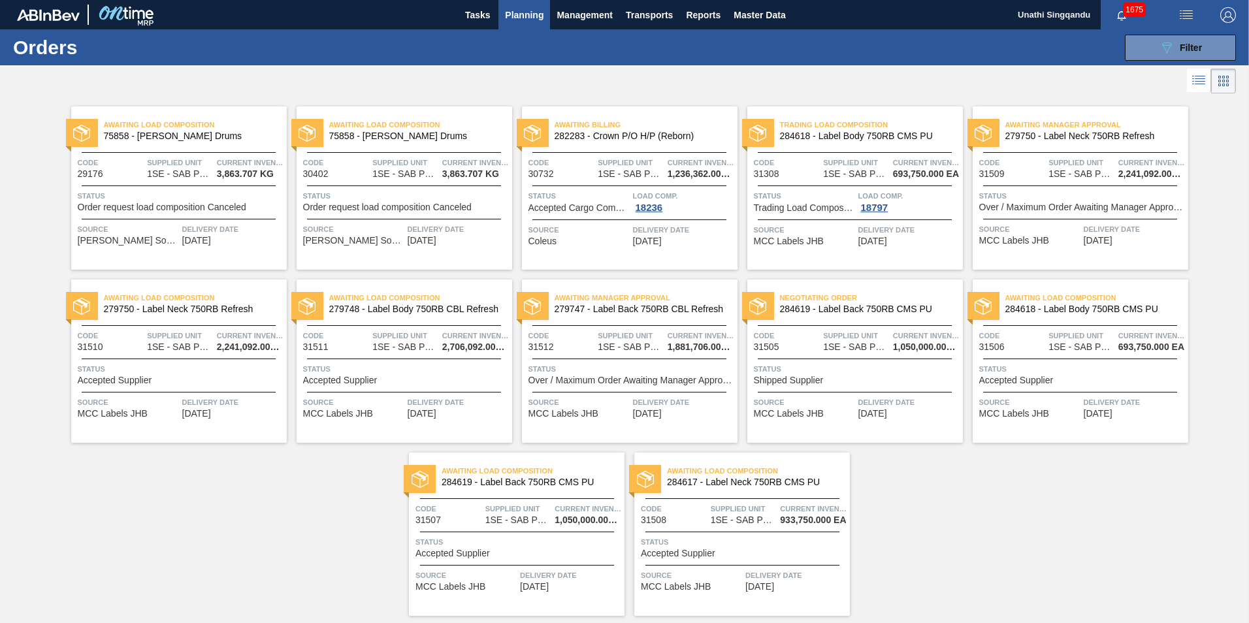
click at [713, 553] on span "Accepted Supplier" at bounding box center [678, 554] width 74 height 10
click at [1180, 44] on span "Filter" at bounding box center [1191, 47] width 22 height 10
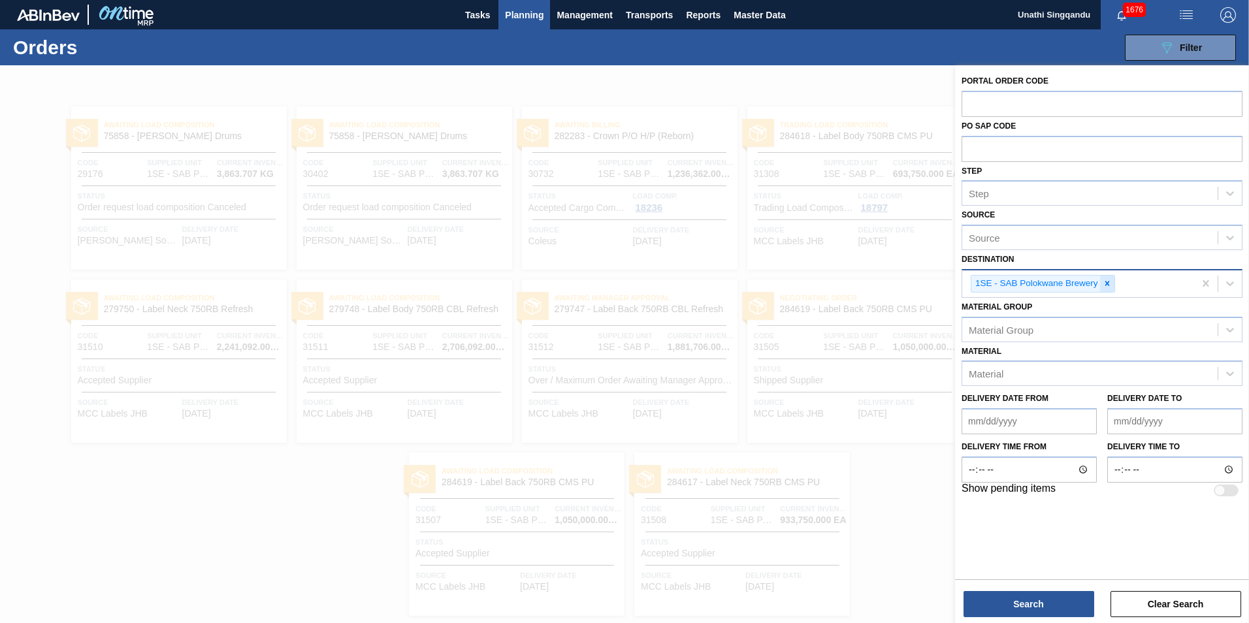
click at [1109, 284] on icon at bounding box center [1107, 283] width 9 height 9
click at [1029, 604] on button "Search" at bounding box center [1029, 604] width 131 height 26
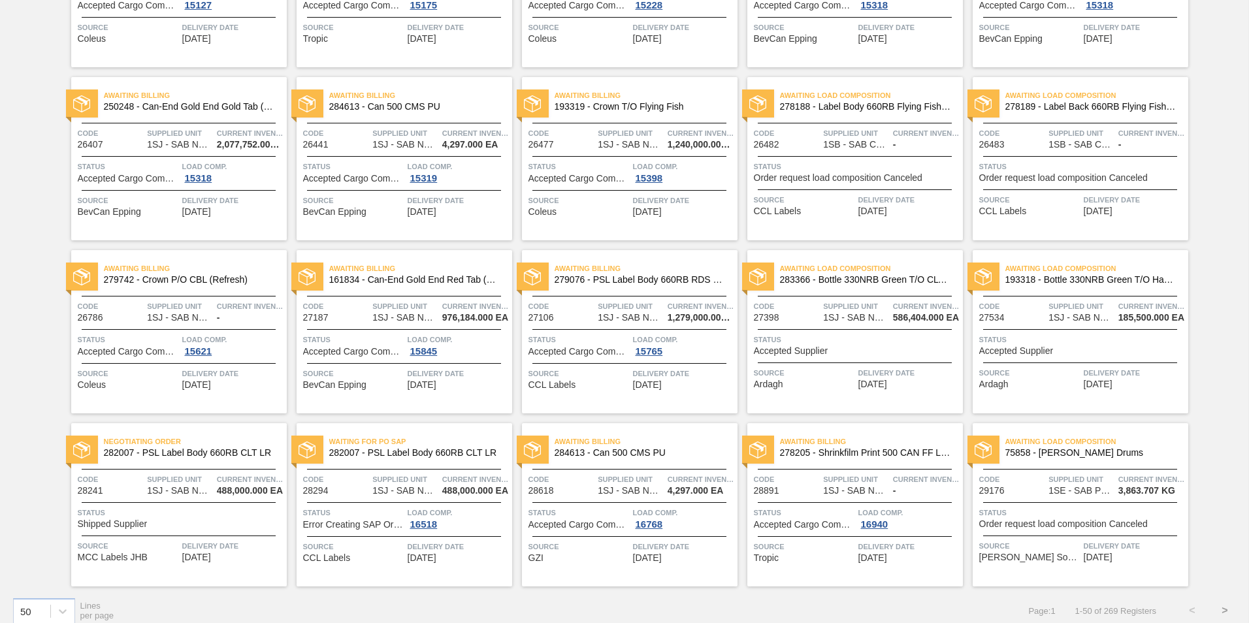
scroll to position [1253, 0]
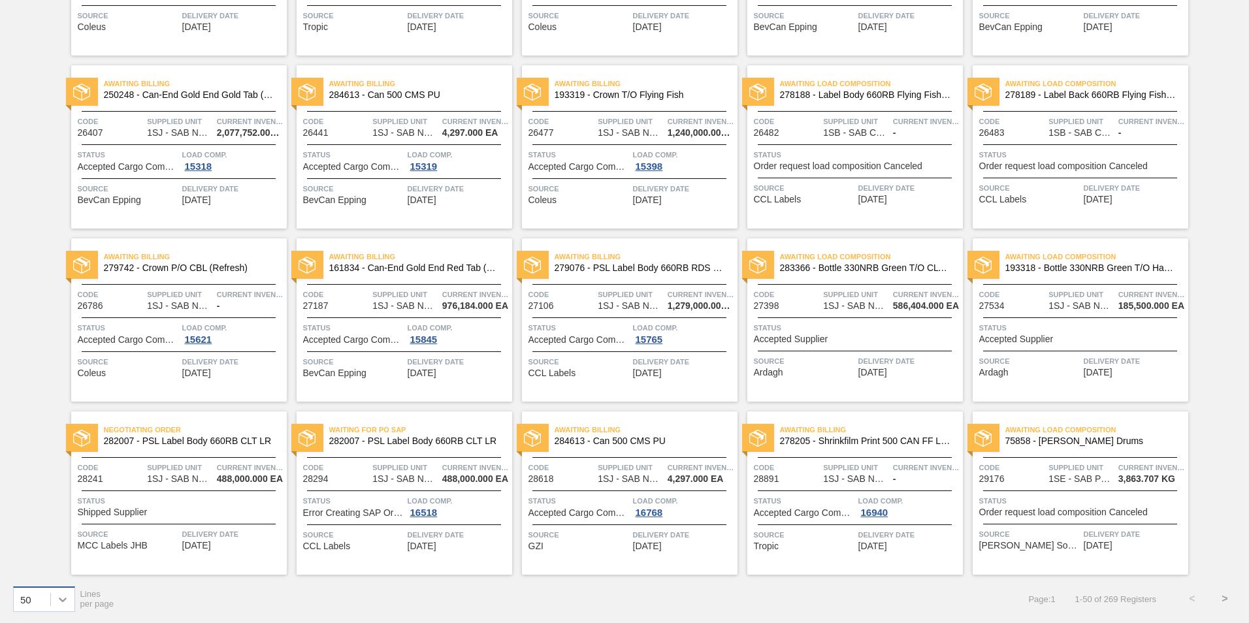
click at [61, 606] on div at bounding box center [63, 600] width 24 height 24
click at [47, 572] on div "100" at bounding box center [44, 567] width 62 height 24
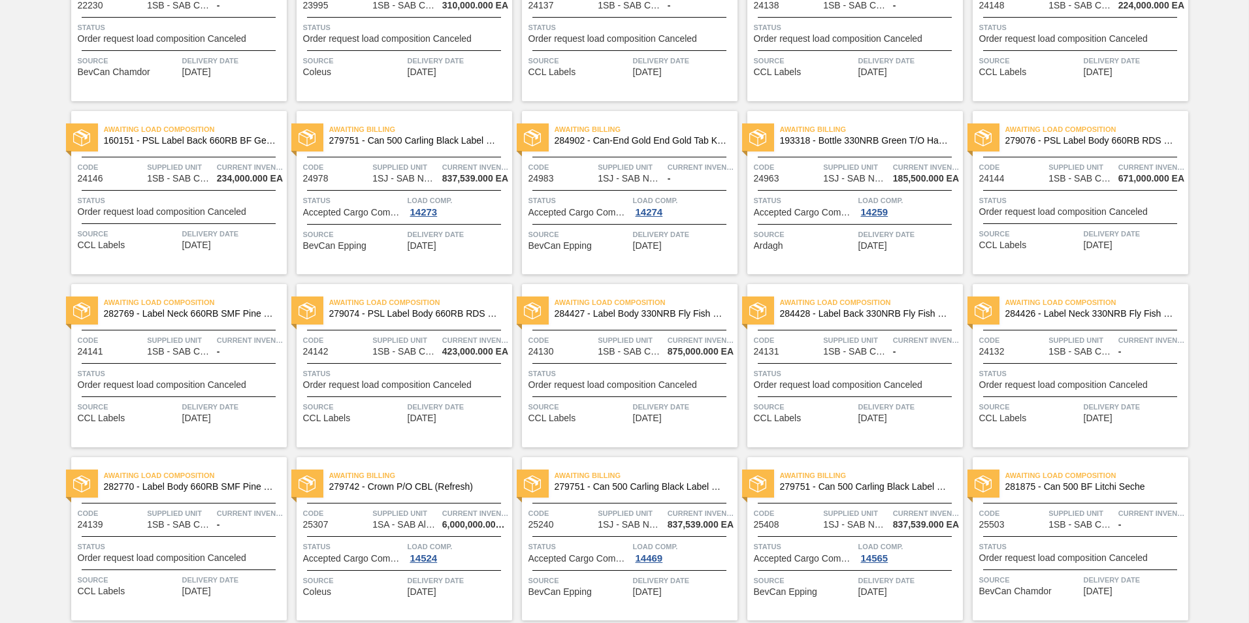
scroll to position [0, 0]
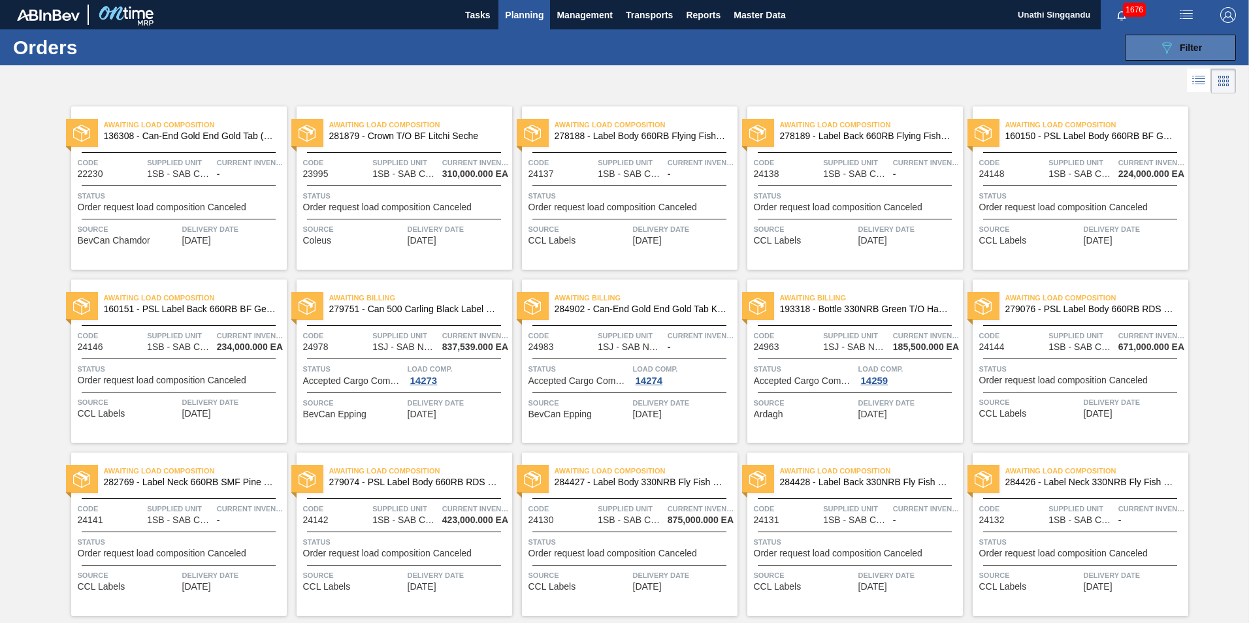
click at [1164, 44] on icon "089F7B8B-B2A5-4AFE-B5C0-19BA573D28AC" at bounding box center [1167, 48] width 16 height 16
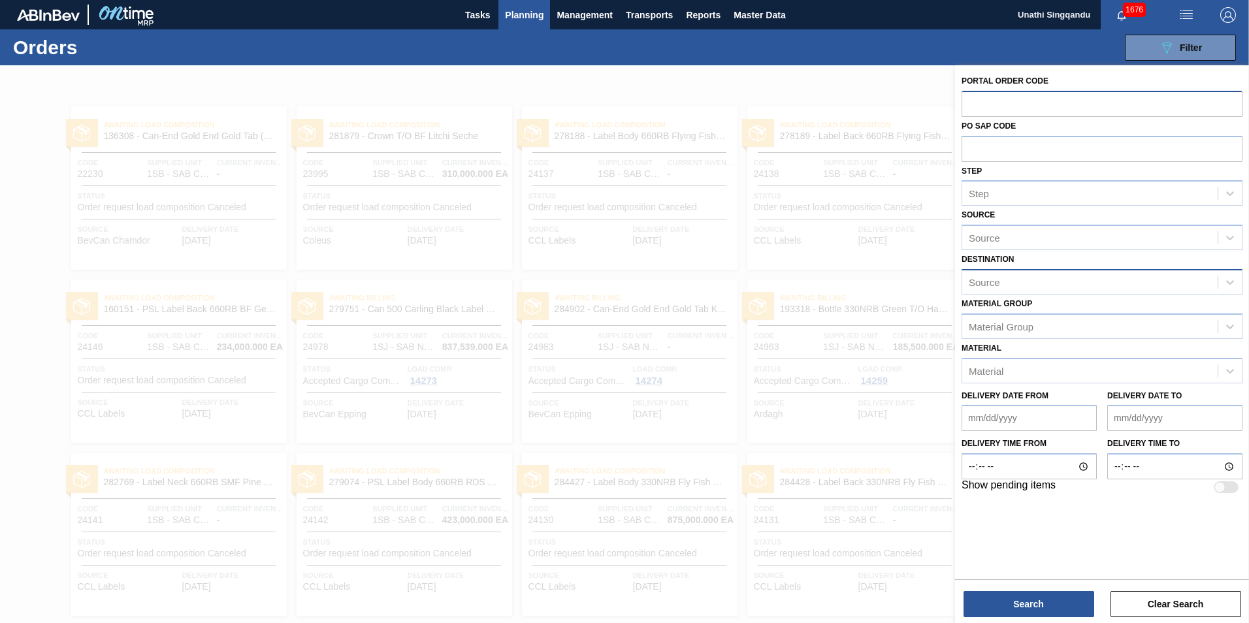
click at [990, 106] on input "text" at bounding box center [1102, 103] width 281 height 25
type input "31602"
click at [1006, 605] on button "Search" at bounding box center [1029, 604] width 131 height 26
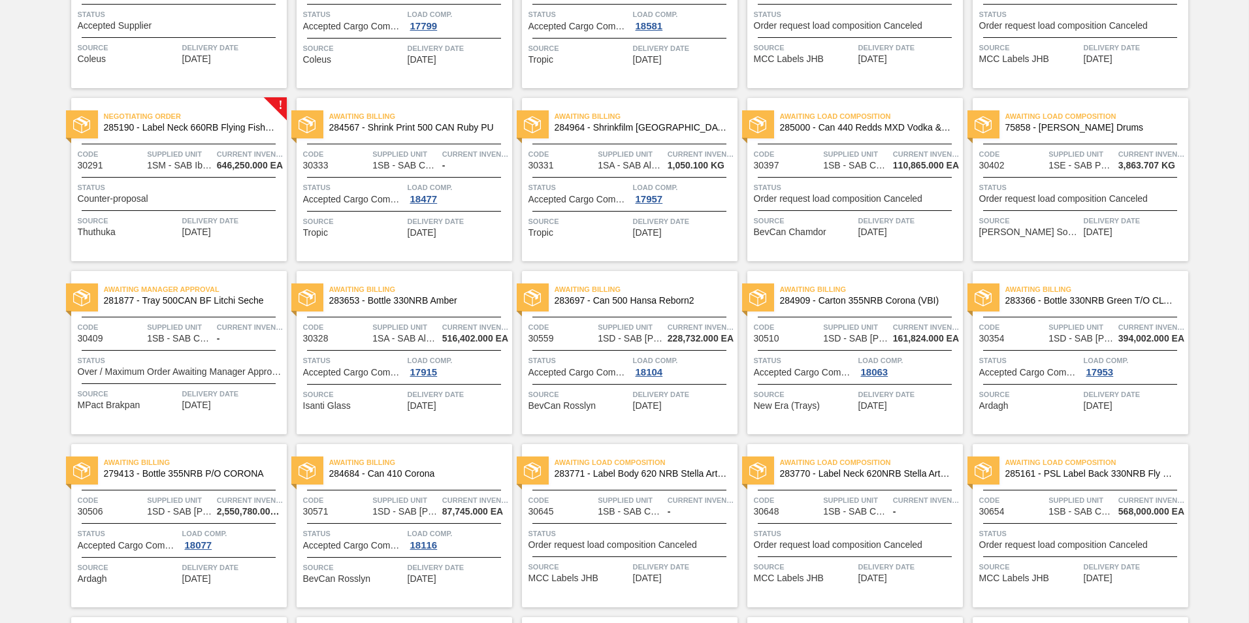
scroll to position [2984, 0]
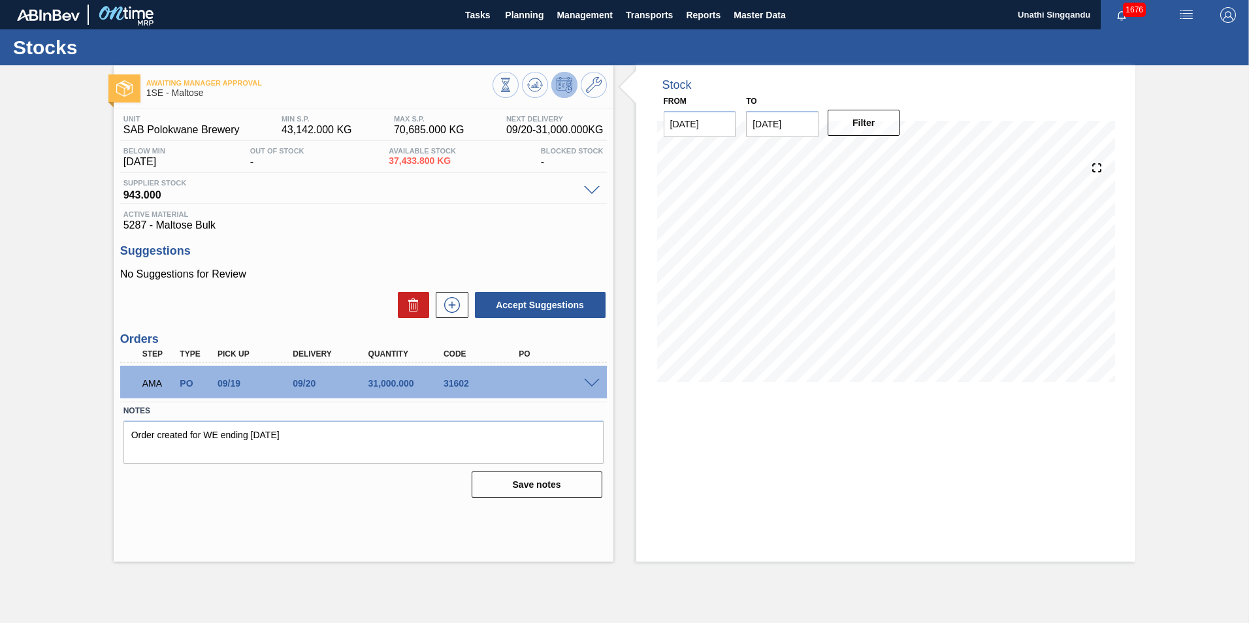
click at [591, 384] on span at bounding box center [592, 384] width 16 height 10
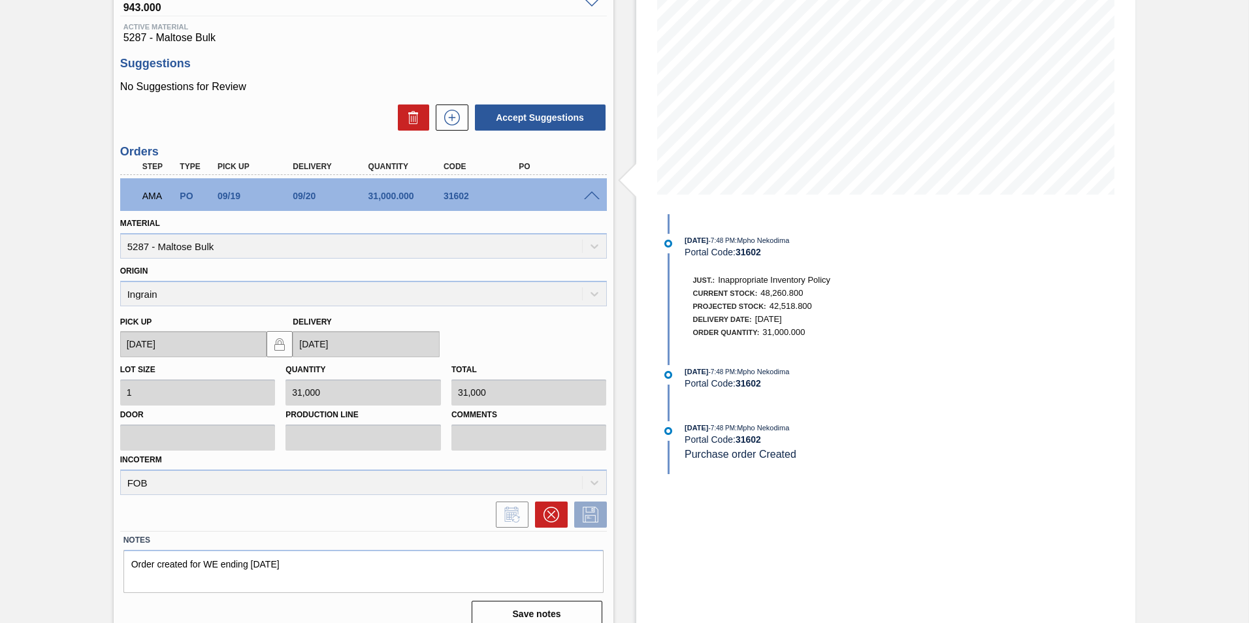
scroll to position [203, 0]
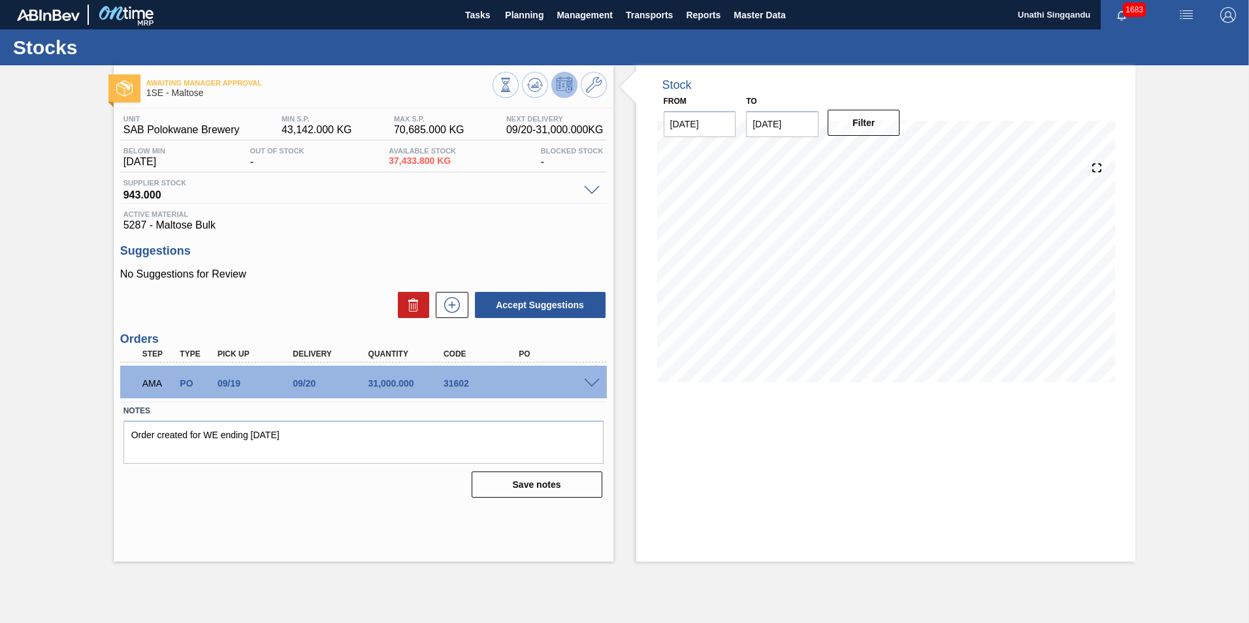
click at [1227, 16] on img "button" at bounding box center [1228, 15] width 16 height 16
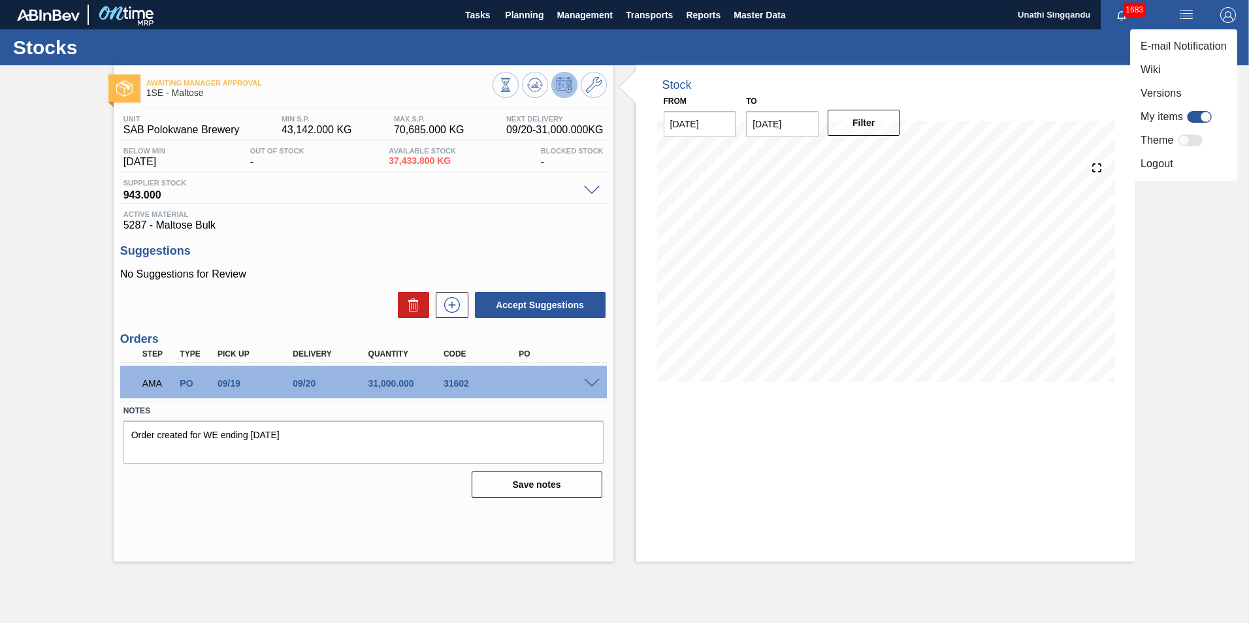
click at [1166, 166] on li "Logout" at bounding box center [1183, 164] width 107 height 24
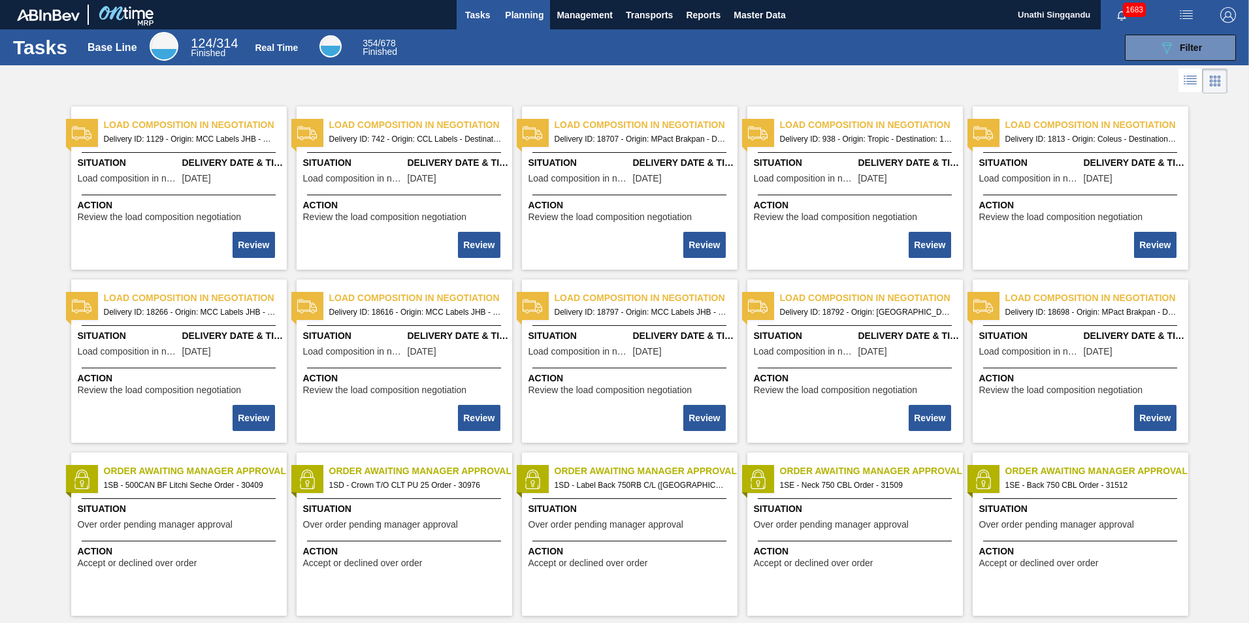
click at [530, 16] on span "Planning" at bounding box center [524, 15] width 39 height 16
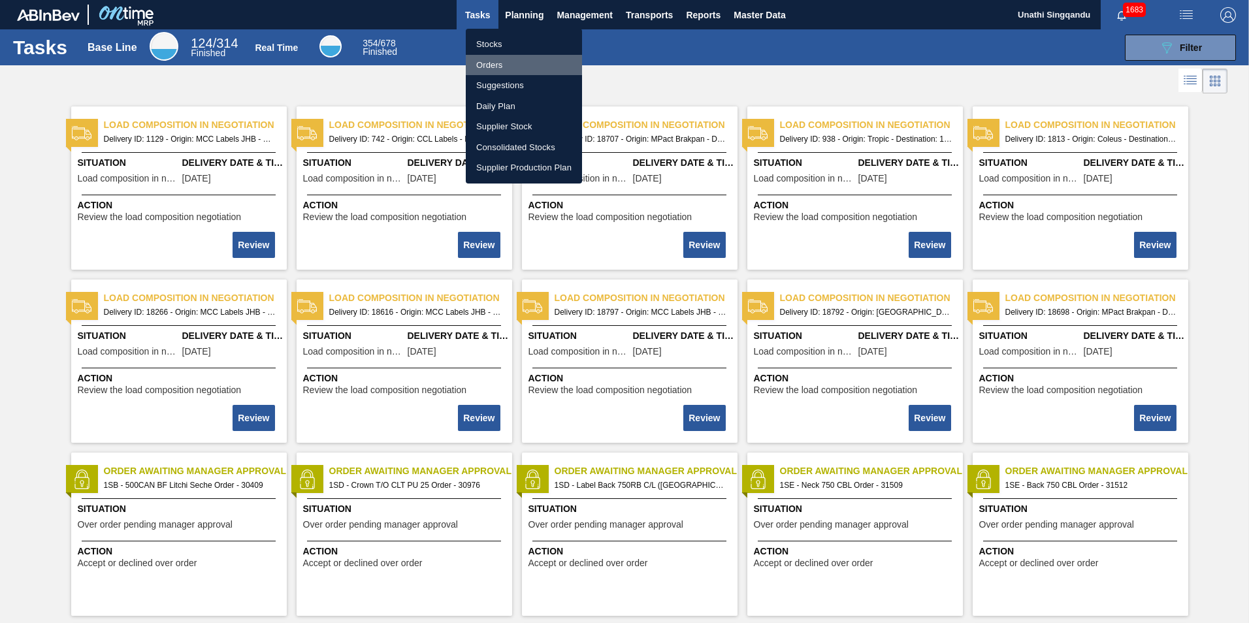
click at [489, 67] on li "Orders" at bounding box center [524, 65] width 116 height 21
checkbox input "true"
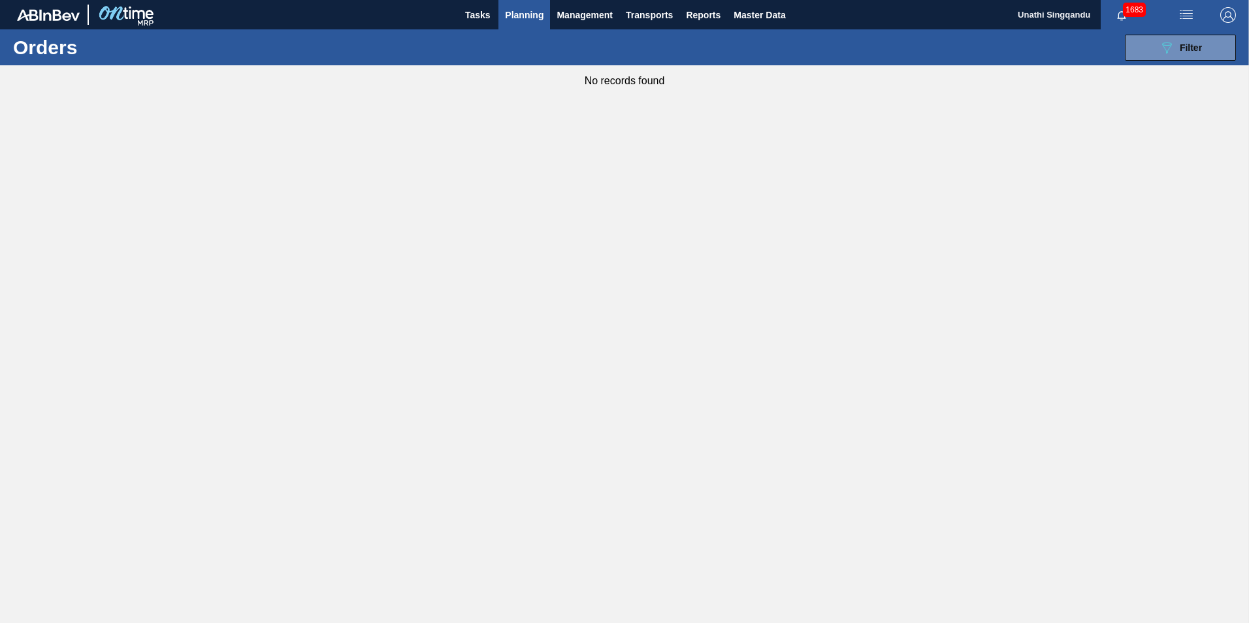
click at [526, 17] on span "Planning" at bounding box center [524, 15] width 39 height 16
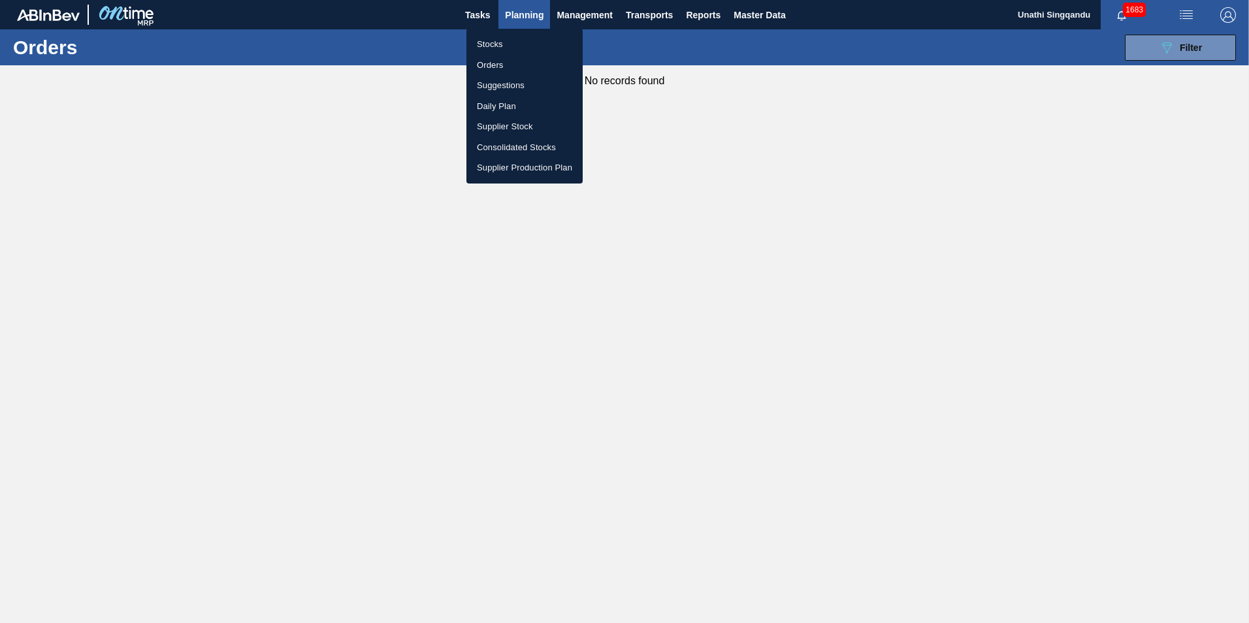
click at [485, 61] on li "Orders" at bounding box center [524, 65] width 116 height 21
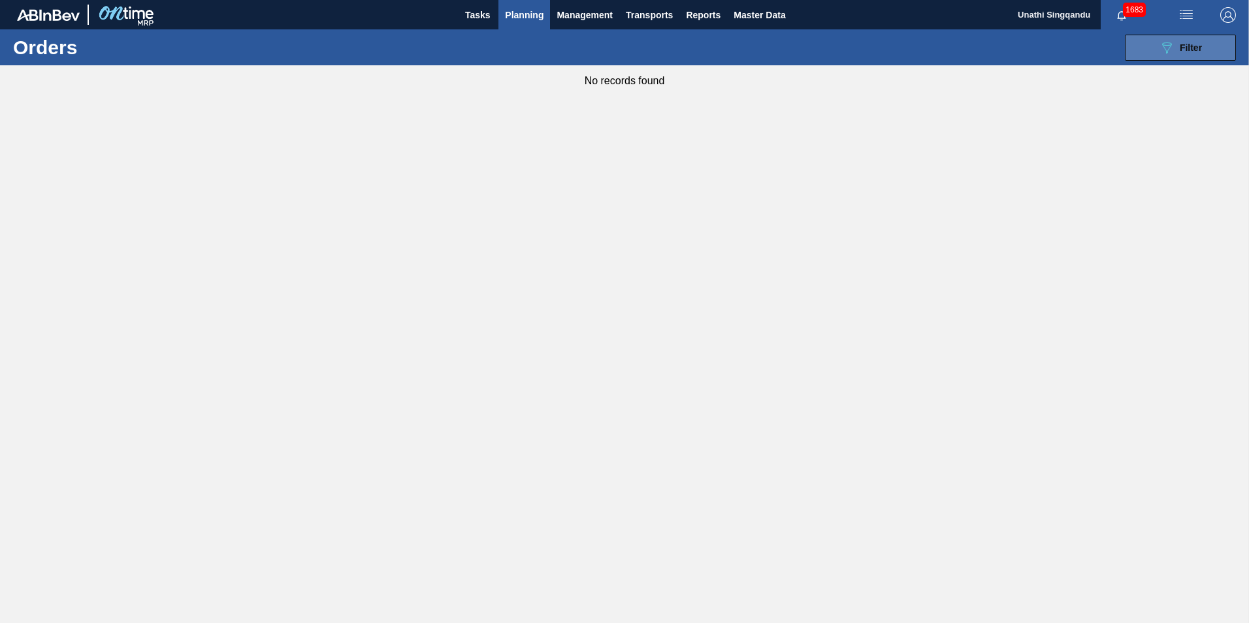
click at [1177, 47] on div "089F7B8B-B2A5-4AFE-B5C0-19BA573D28AC Filter" at bounding box center [1180, 48] width 43 height 16
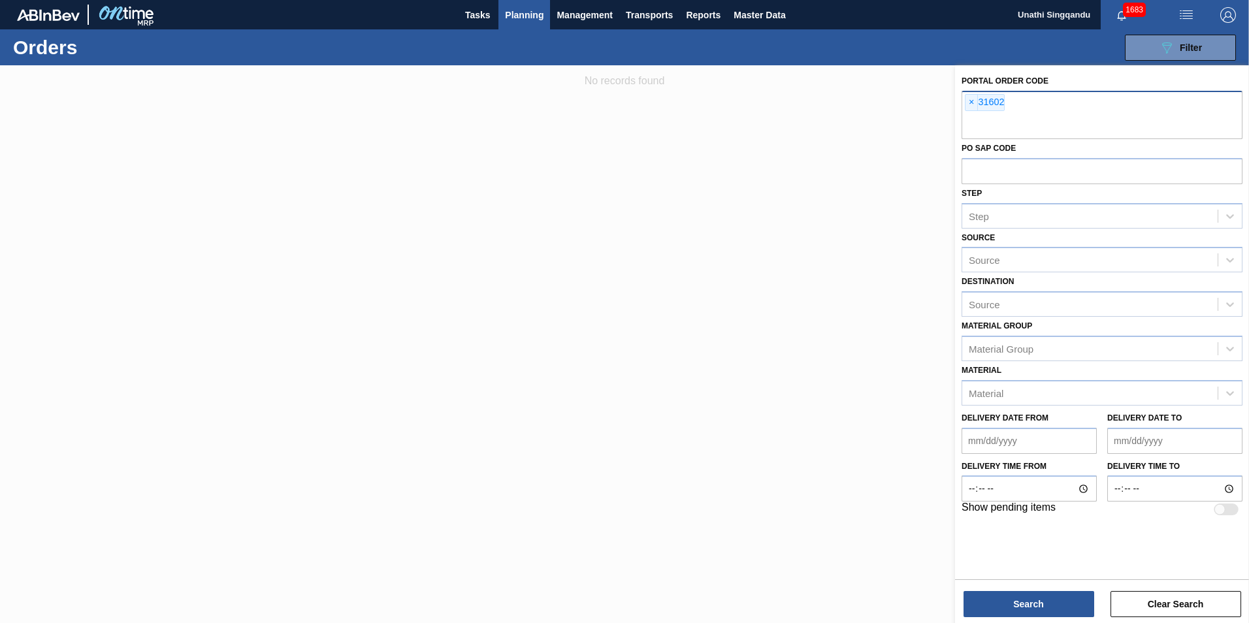
click at [971, 103] on span "×" at bounding box center [972, 103] width 12 height 16
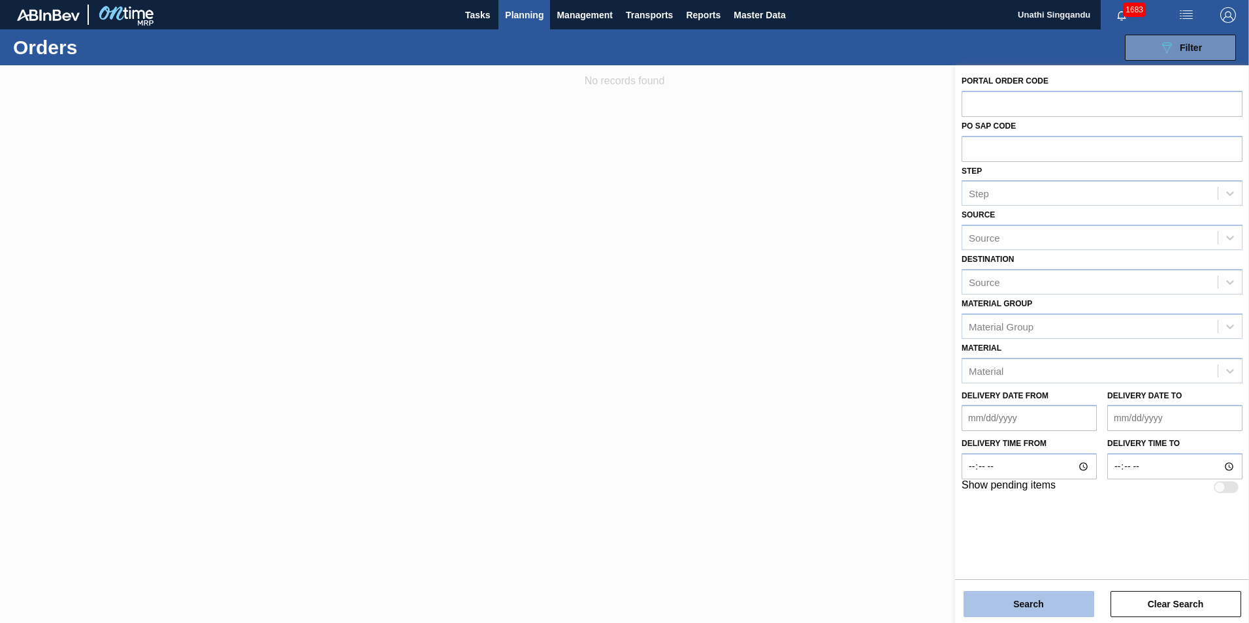
click at [1032, 604] on button "Search" at bounding box center [1029, 604] width 131 height 26
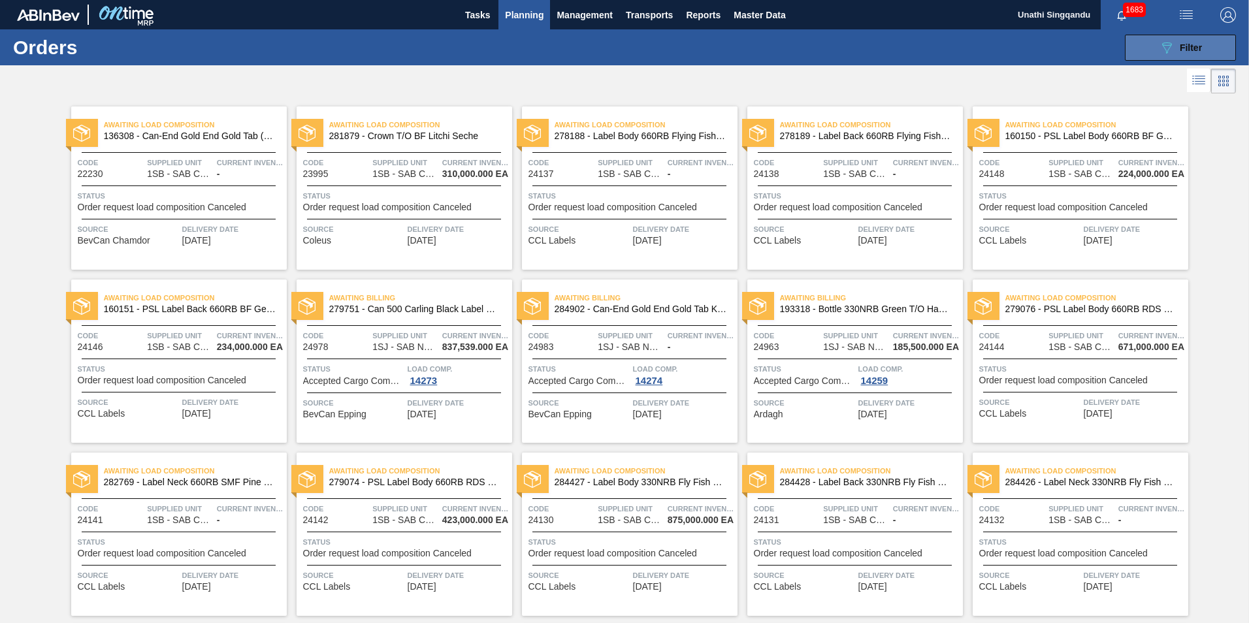
click at [1167, 46] on icon "089F7B8B-B2A5-4AFE-B5C0-19BA573D28AC" at bounding box center [1167, 48] width 16 height 16
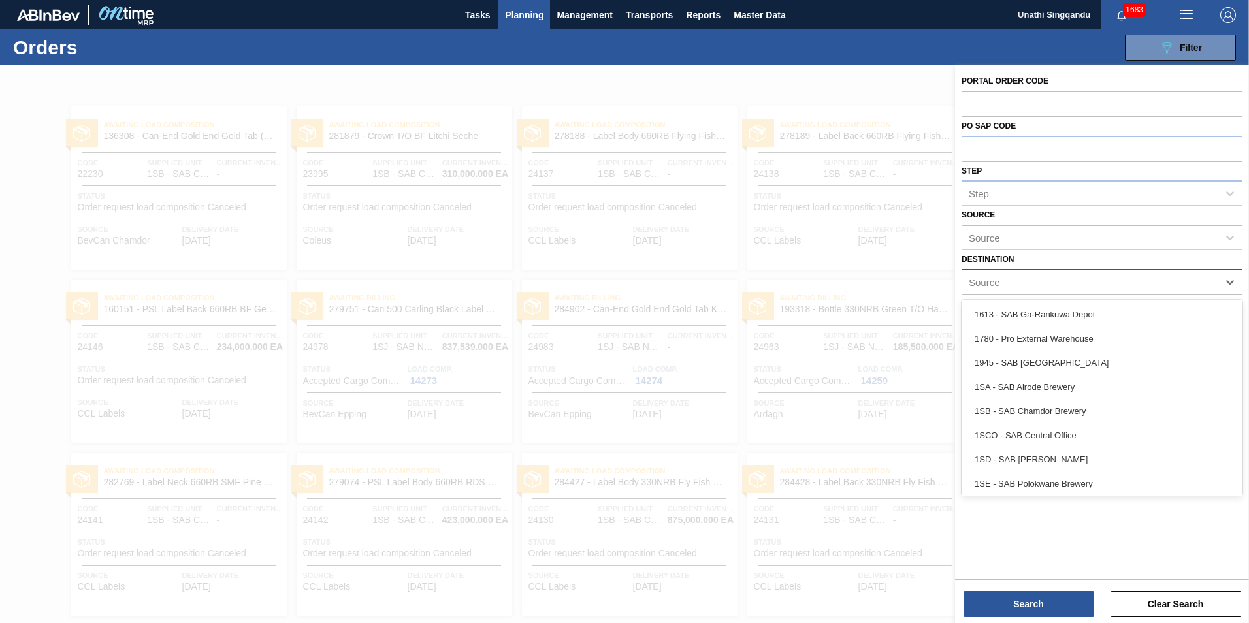
click at [994, 280] on div "Source" at bounding box center [984, 281] width 31 height 11
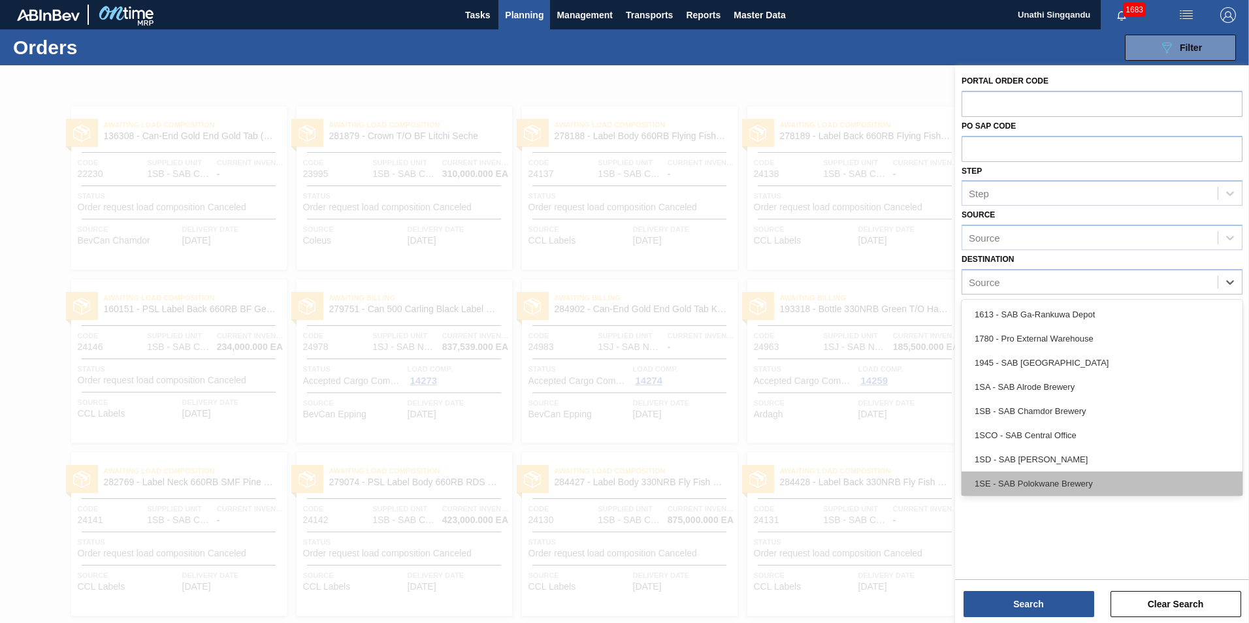
click at [1022, 481] on div "1SE - SAB Polokwane Brewery" at bounding box center [1102, 484] width 281 height 24
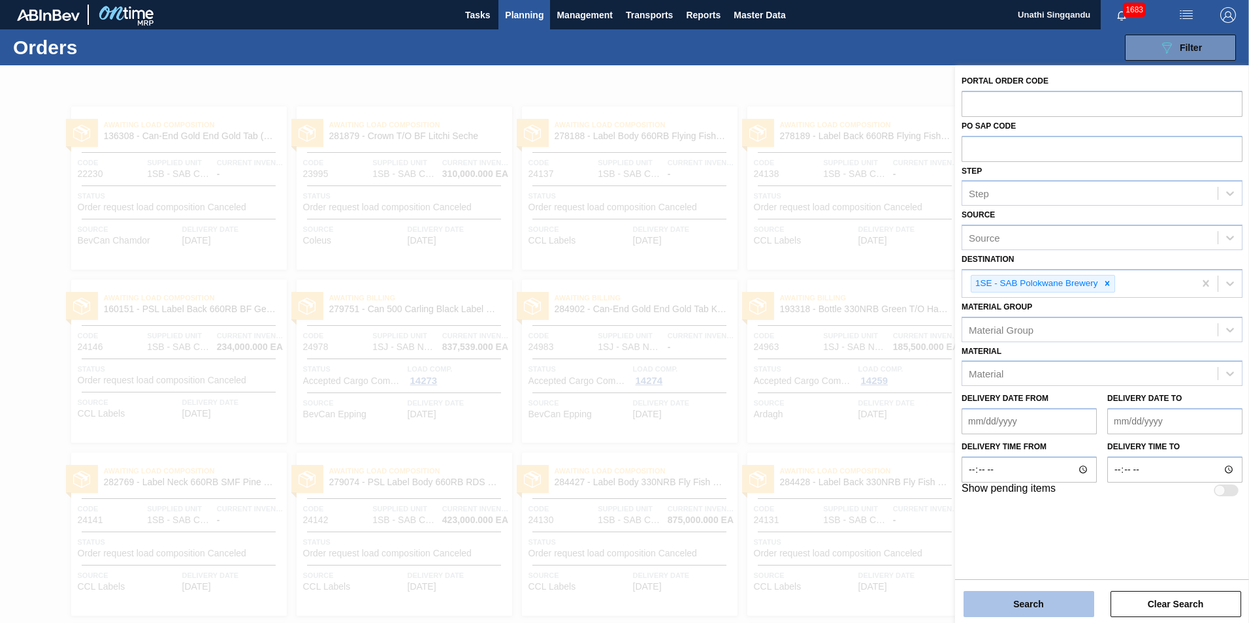
click at [1050, 606] on button "Search" at bounding box center [1029, 604] width 131 height 26
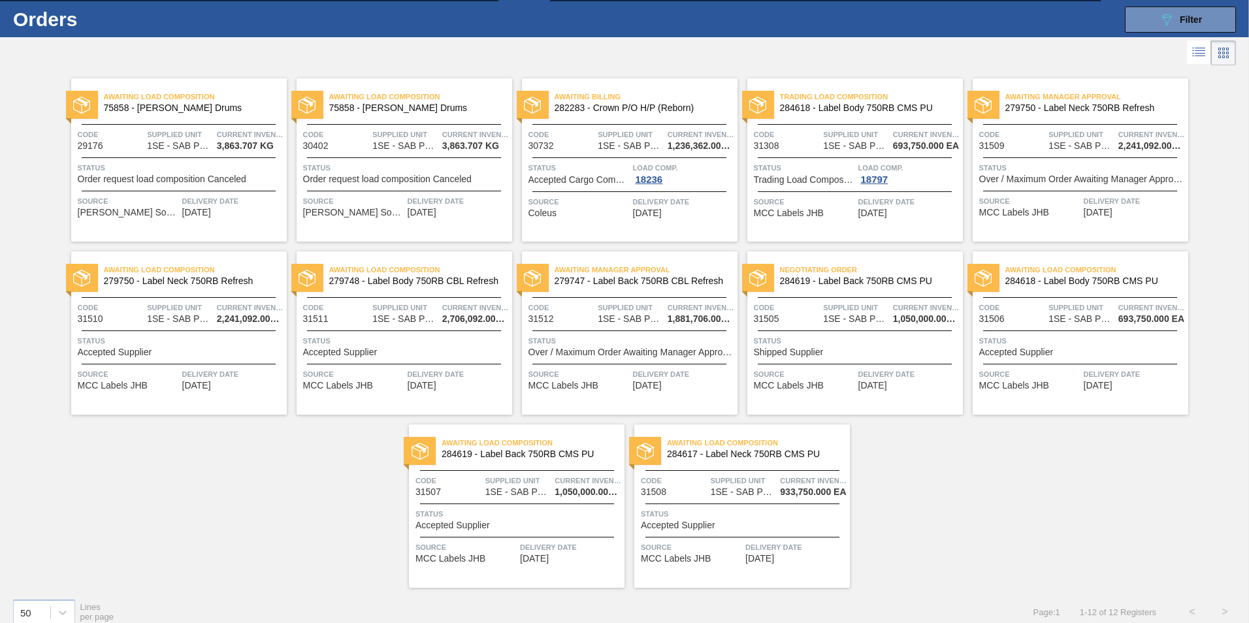
scroll to position [41, 0]
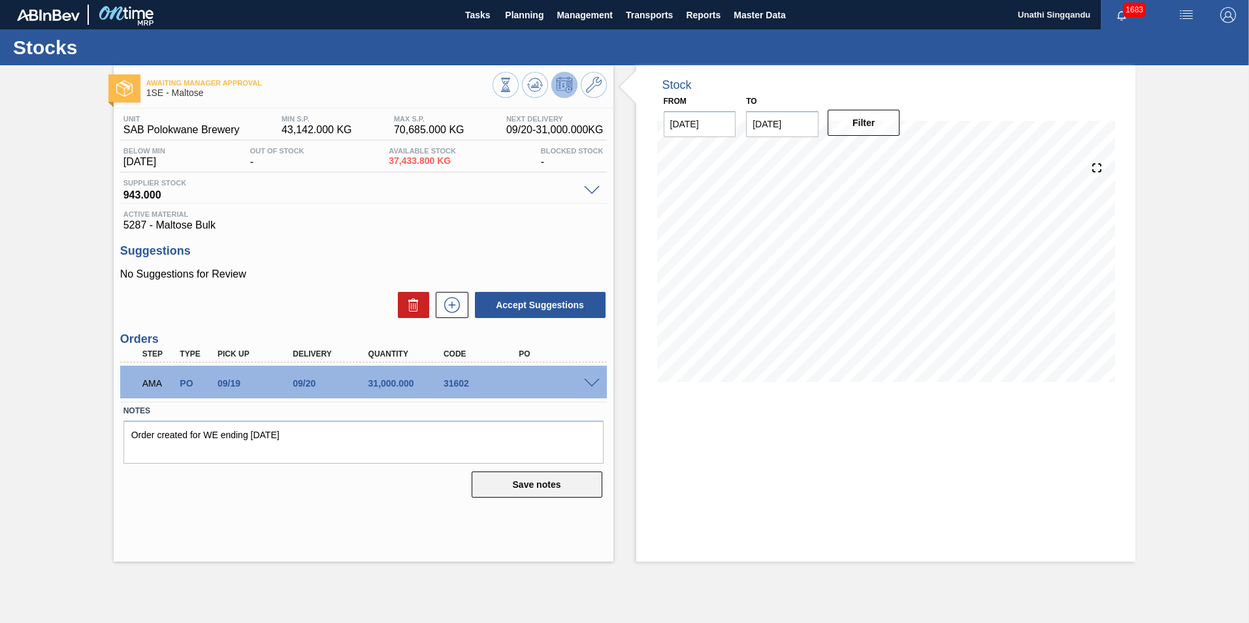
click at [540, 481] on button "Save notes" at bounding box center [537, 485] width 131 height 26
click at [590, 384] on span at bounding box center [592, 384] width 16 height 10
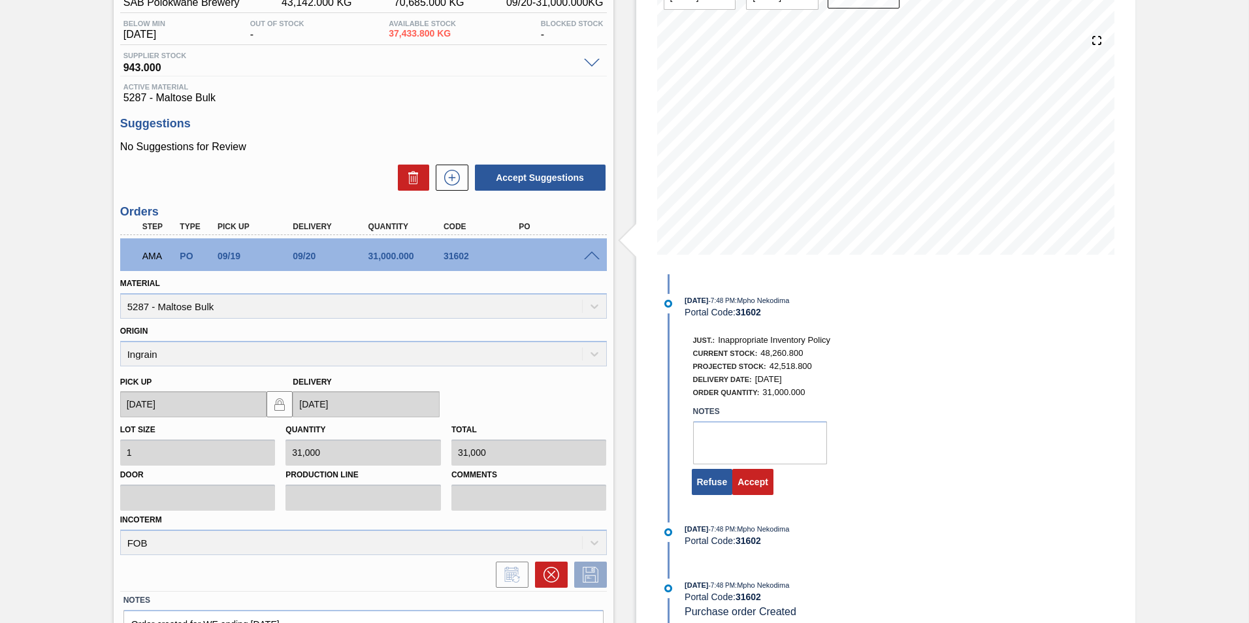
scroll to position [203, 0]
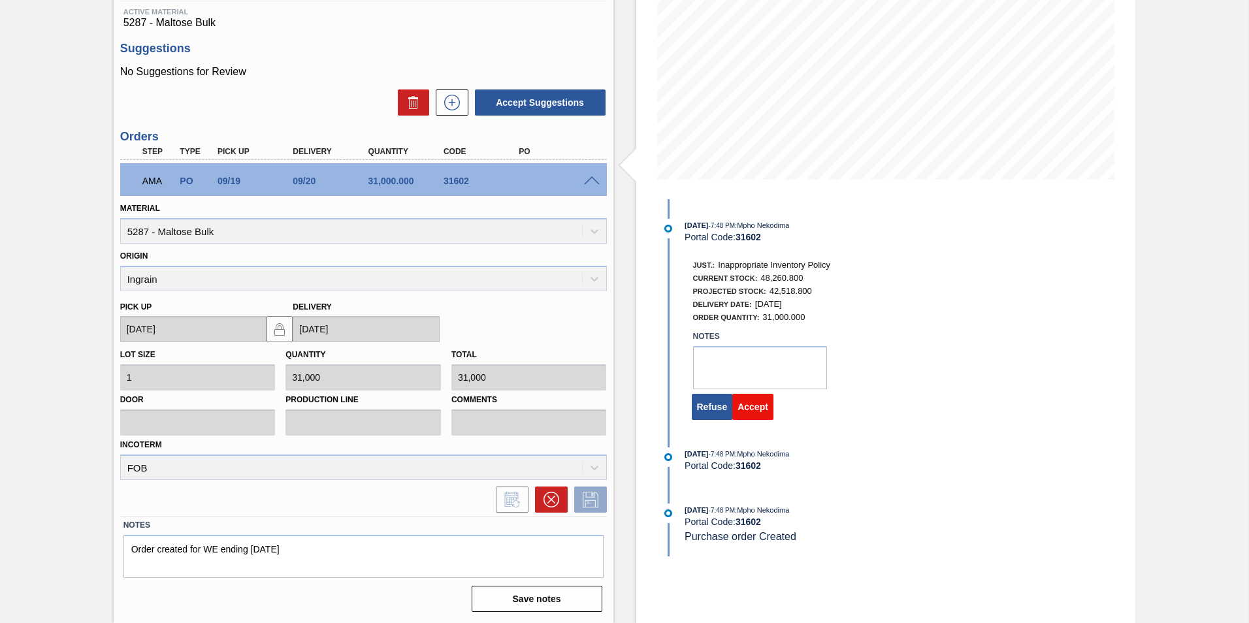
click at [762, 412] on button "Accept" at bounding box center [752, 407] width 41 height 26
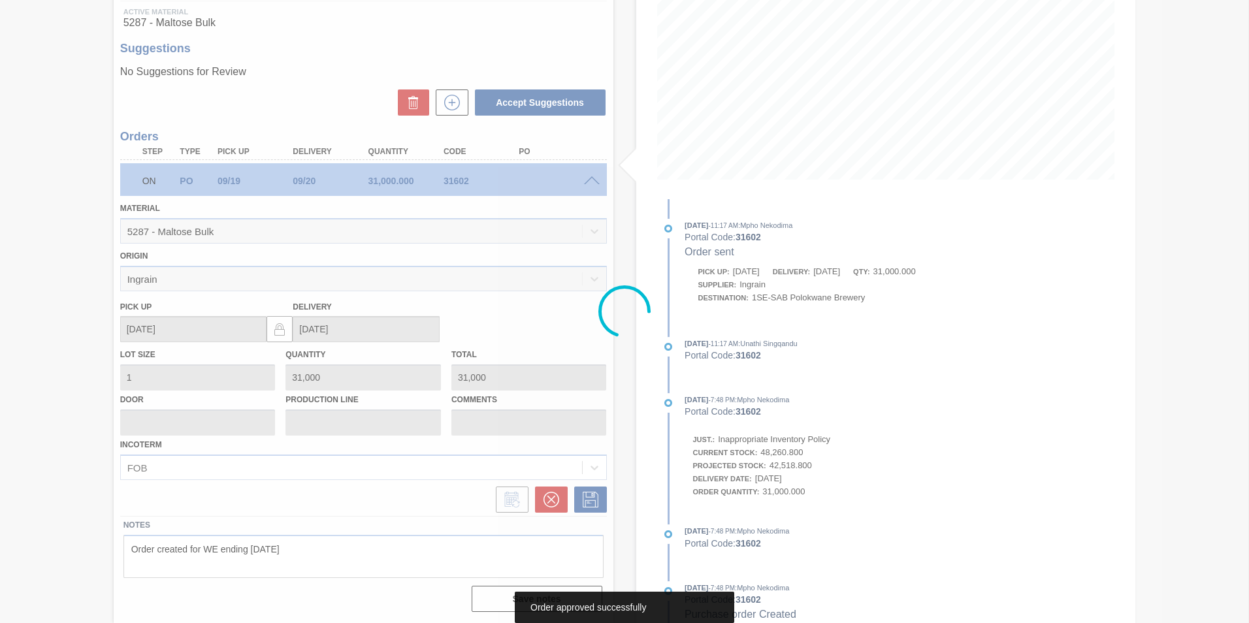
scroll to position [0, 0]
